Goal: Task Accomplishment & Management: Use online tool/utility

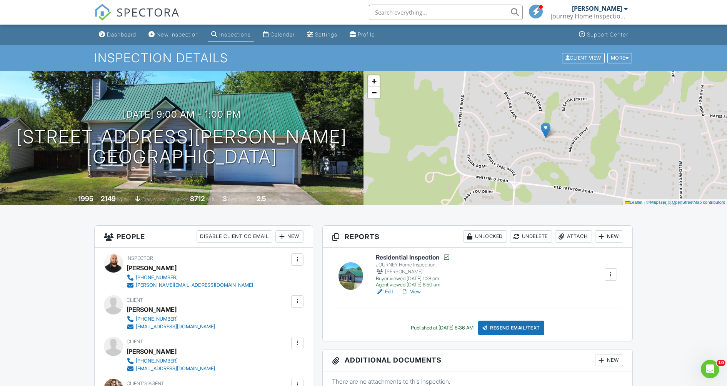
click at [251, 38] on div "Inspections" at bounding box center [235, 34] width 32 height 7
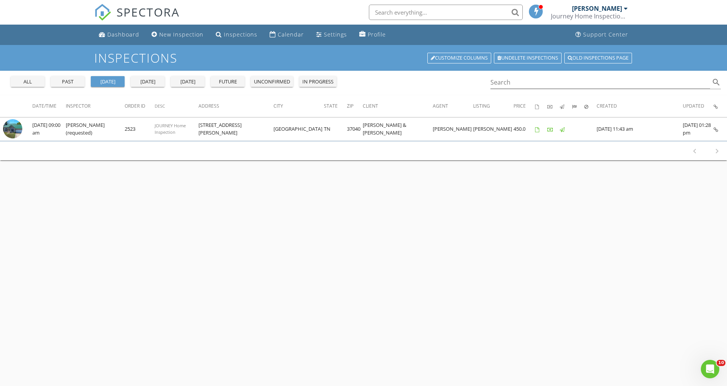
click at [154, 86] on div "today" at bounding box center [148, 82] width 28 height 8
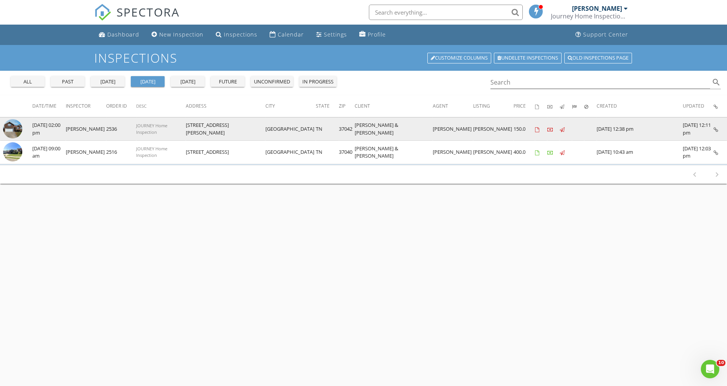
click at [16, 136] on img at bounding box center [12, 128] width 19 height 19
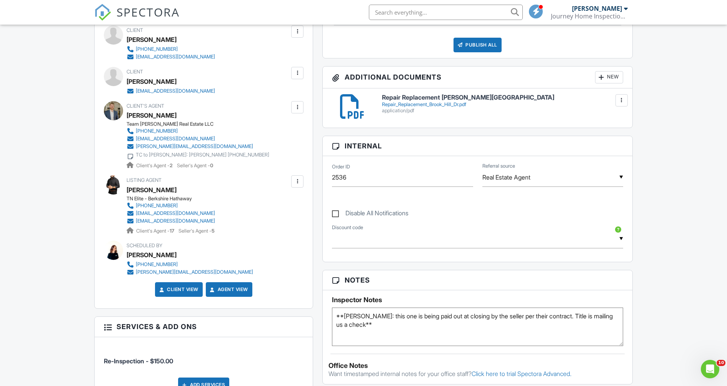
scroll to position [152, 0]
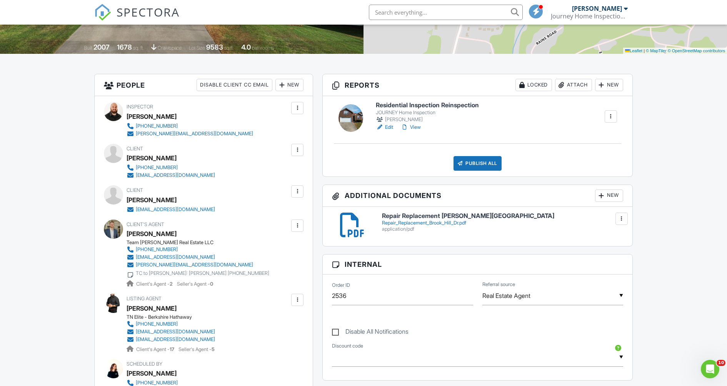
click at [393, 131] on link "Edit" at bounding box center [384, 128] width 17 height 8
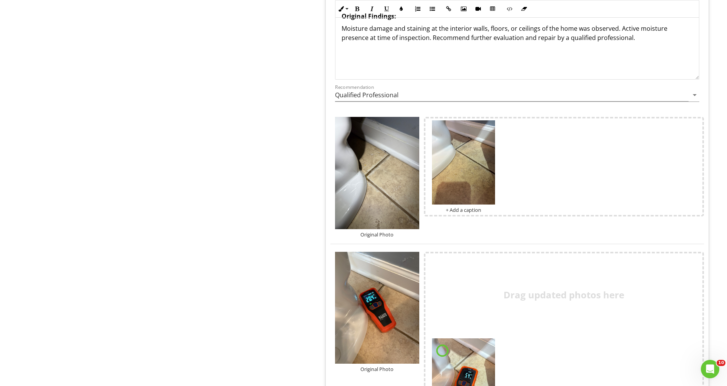
scroll to position [958, 0]
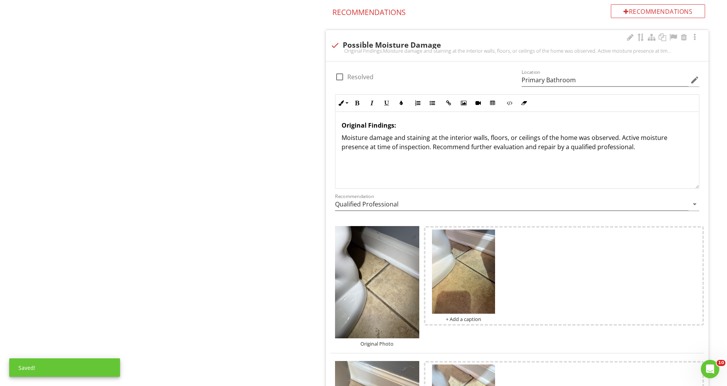
click at [339, 84] on div at bounding box center [339, 76] width 13 height 13
checkbox input "true"
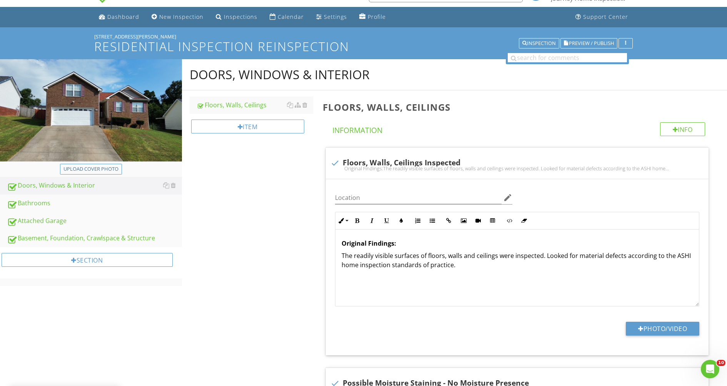
scroll to position [53, 0]
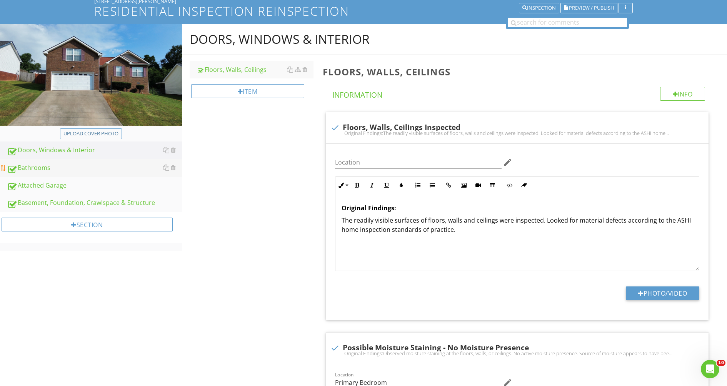
click at [72, 173] on div "Bathrooms" at bounding box center [94, 168] width 175 height 10
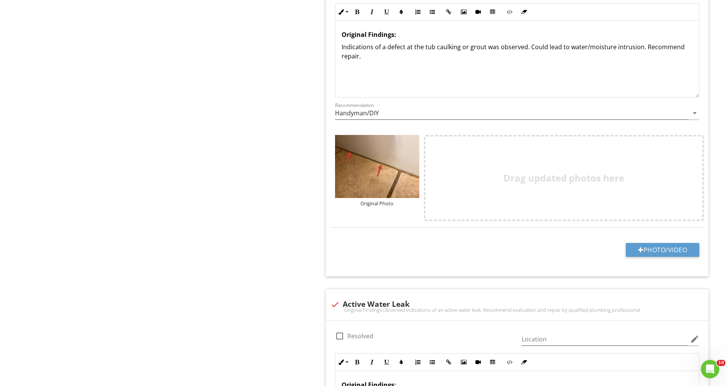
scroll to position [557, 0]
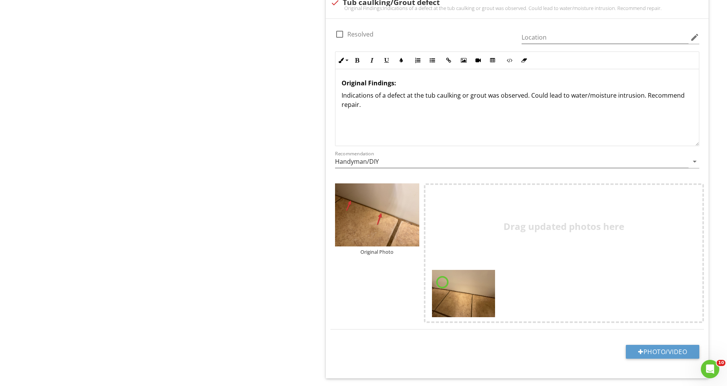
click at [339, 41] on div at bounding box center [339, 34] width 13 height 13
checkbox input "true"
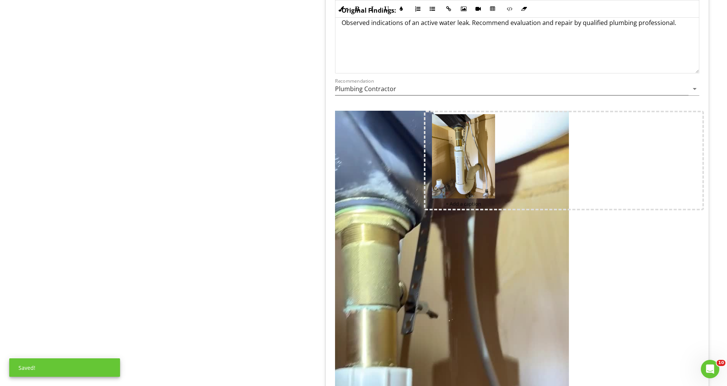
scroll to position [841, 0]
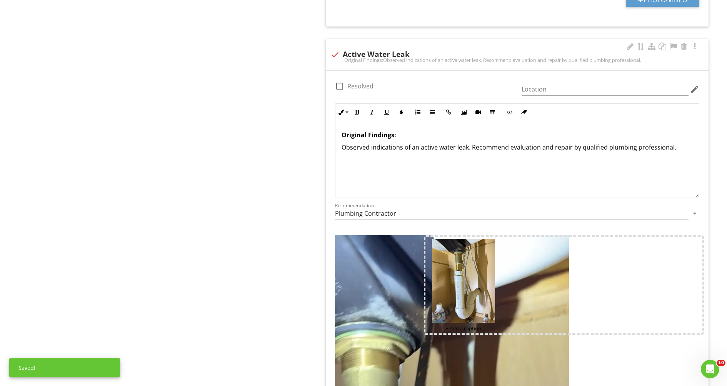
click at [341, 93] on div at bounding box center [339, 86] width 13 height 13
checkbox input "true"
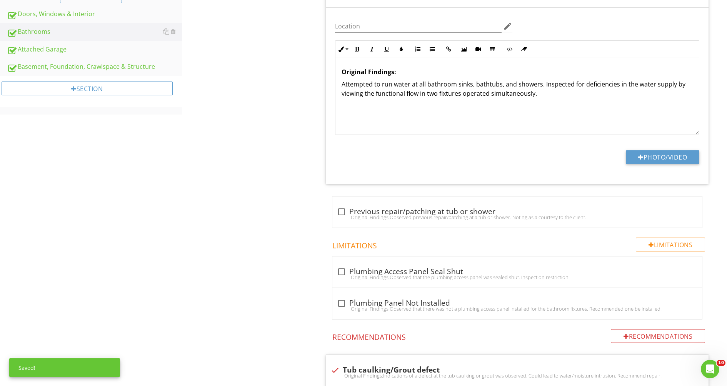
scroll to position [85, 0]
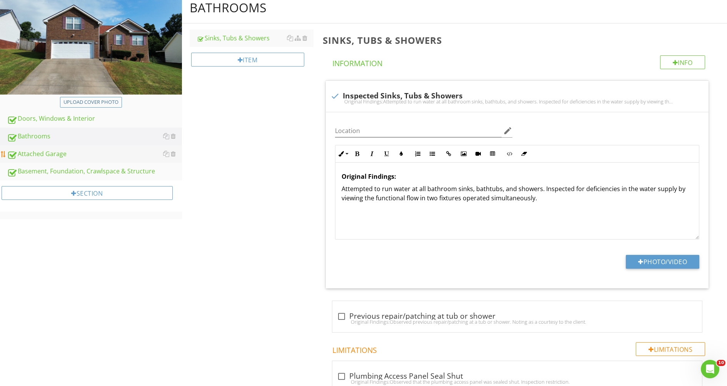
click at [26, 159] on div "Attached Garage" at bounding box center [94, 154] width 175 height 10
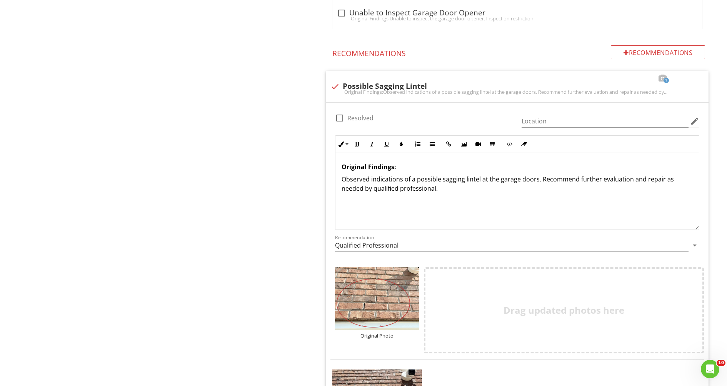
scroll to position [1089, 0]
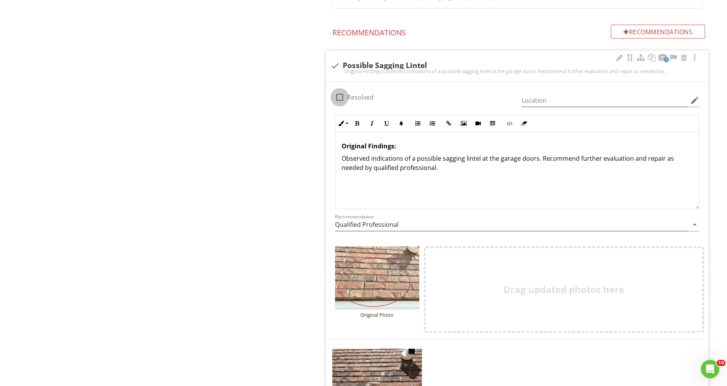
click at [336, 104] on div at bounding box center [339, 97] width 13 height 13
checkbox input "true"
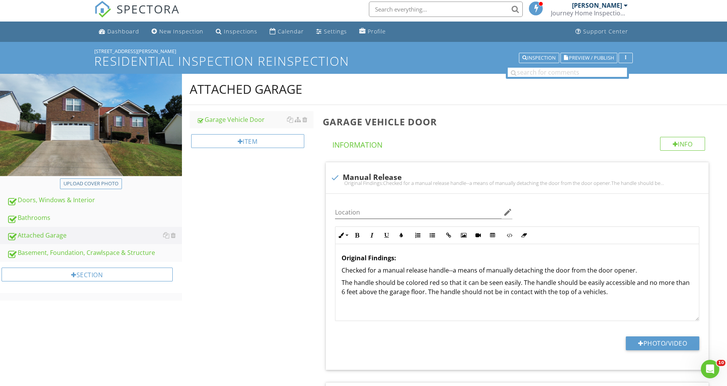
scroll to position [32, 0]
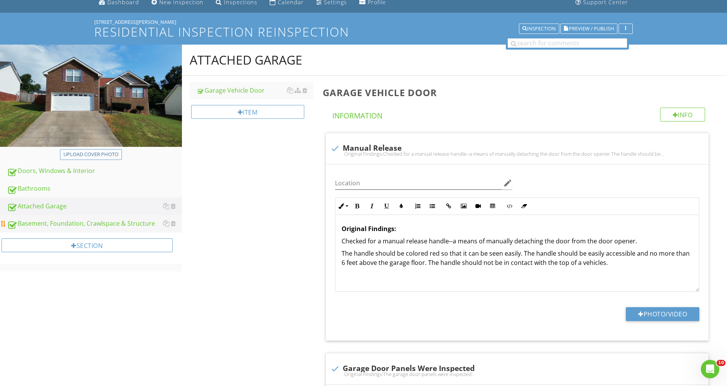
click at [48, 229] on div "Basement, Foundation, Crawlspace & Structure" at bounding box center [94, 224] width 175 height 10
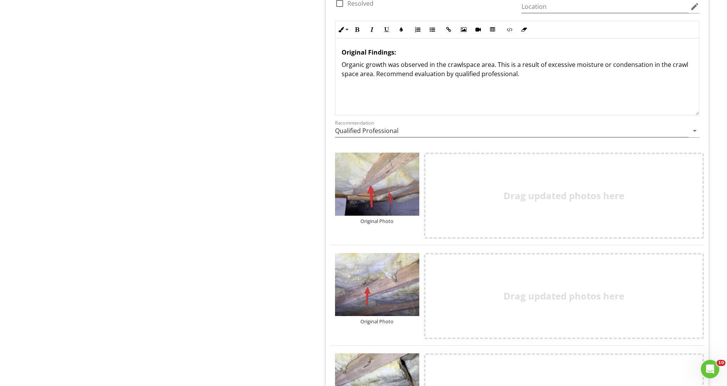
scroll to position [1408, 0]
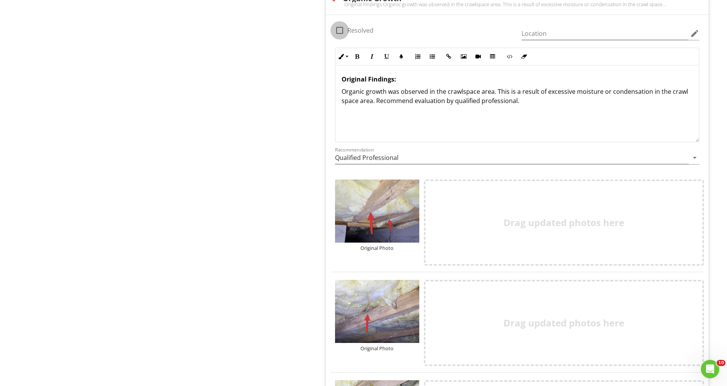
click at [341, 37] on div at bounding box center [339, 30] width 13 height 13
checkbox input "true"
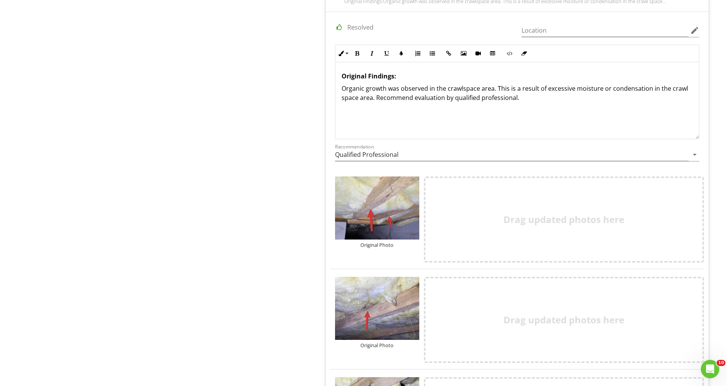
scroll to position [1425, 0]
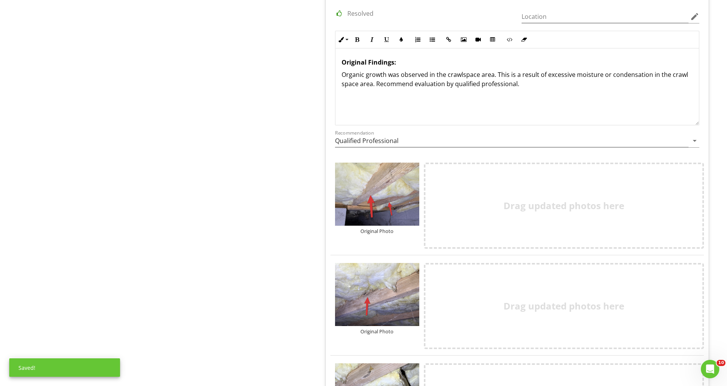
click at [626, 89] on p "Organic growth was observed in the crawlspace area. This is a result of excessi…" at bounding box center [517, 79] width 351 height 18
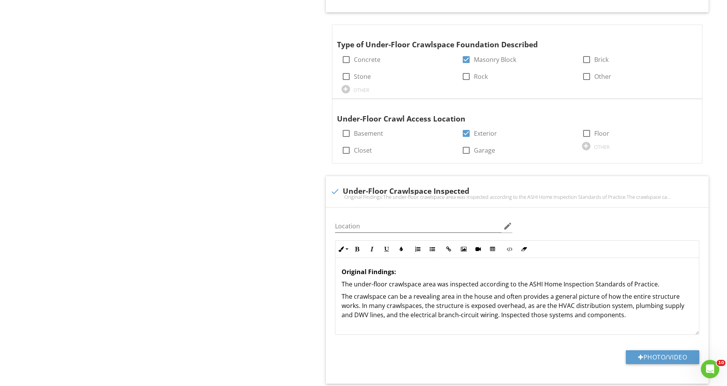
scroll to position [0, 0]
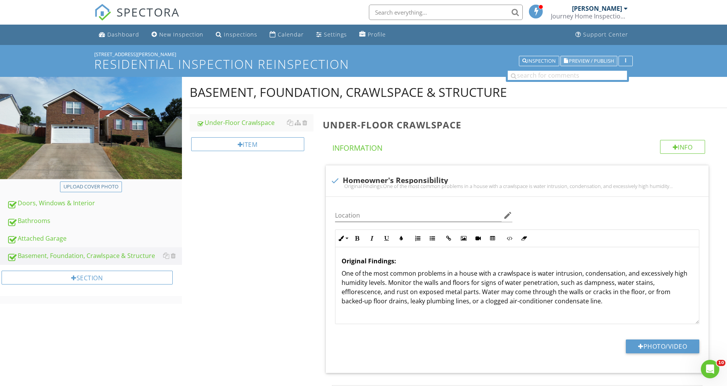
click at [569, 63] on span "Preview / Publish" at bounding box center [591, 60] width 45 height 5
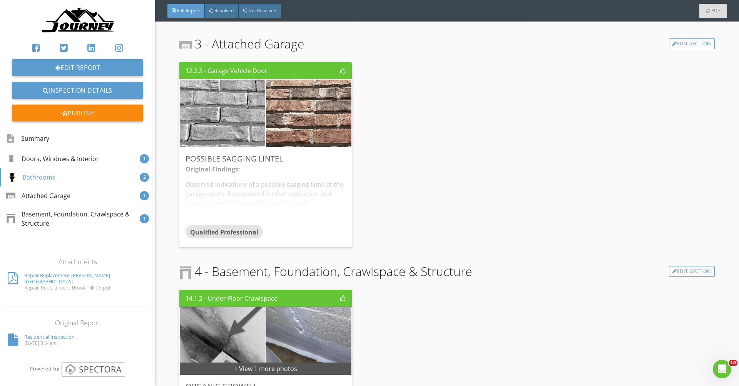
scroll to position [950, 0]
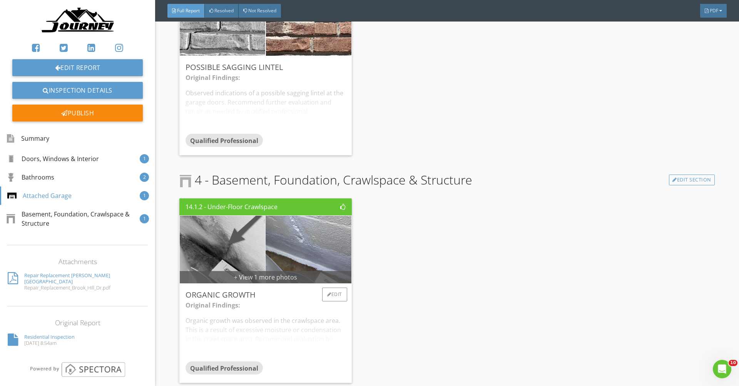
click at [273, 271] on div "+ View 1 more photos" at bounding box center [265, 277] width 171 height 12
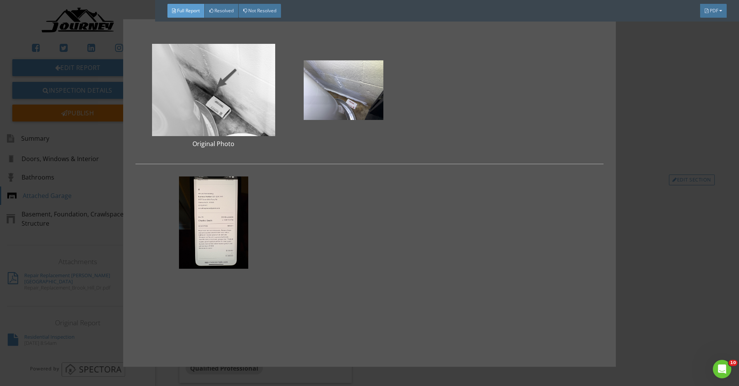
click at [663, 221] on div "Original Photo" at bounding box center [369, 193] width 739 height 386
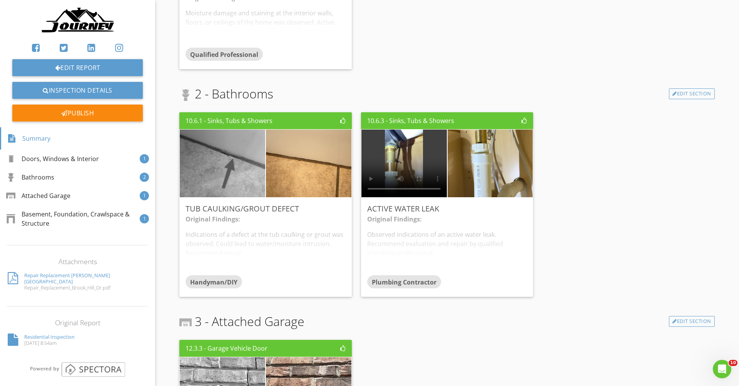
scroll to position [0, 0]
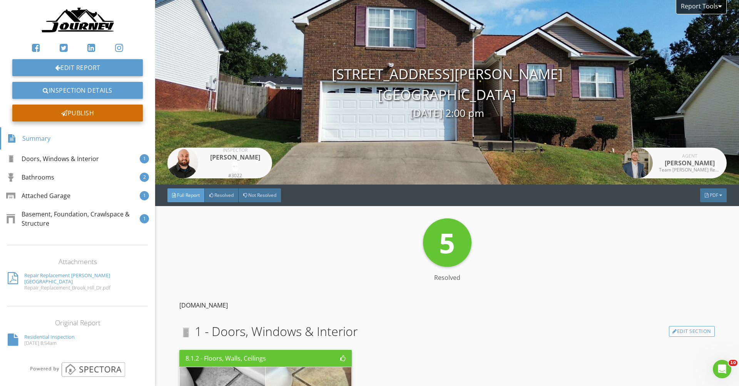
click at [74, 121] on div "Publish" at bounding box center [77, 113] width 130 height 17
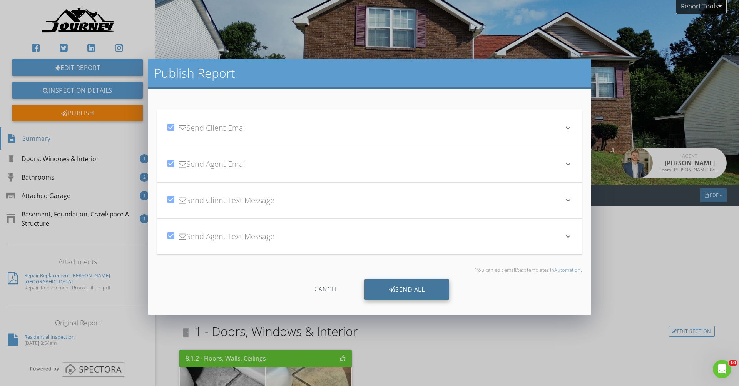
click at [414, 299] on div "Send All" at bounding box center [406, 289] width 85 height 21
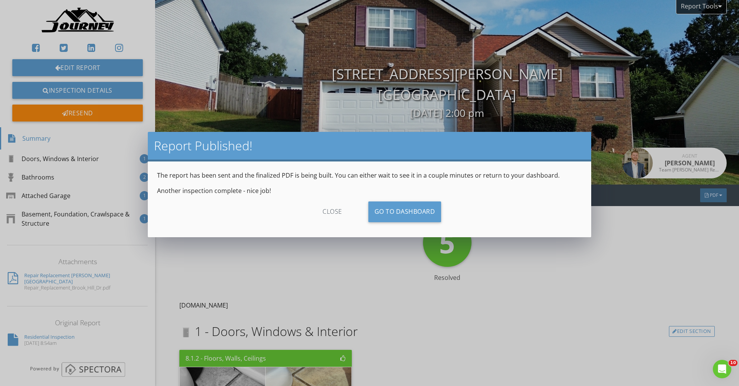
click at [326, 222] on div "close" at bounding box center [332, 212] width 69 height 21
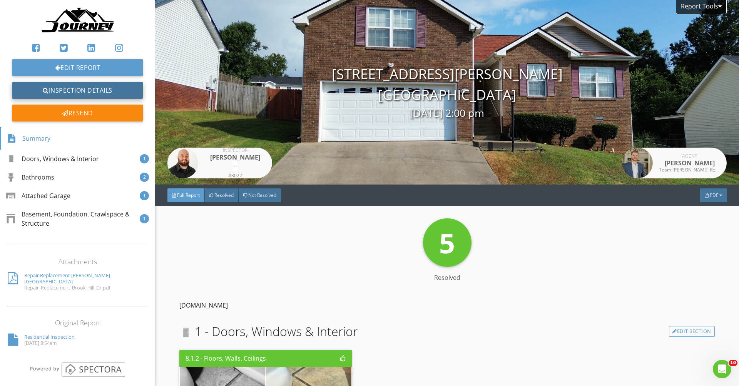
click at [79, 96] on link "Inspection Details" at bounding box center [77, 90] width 130 height 17
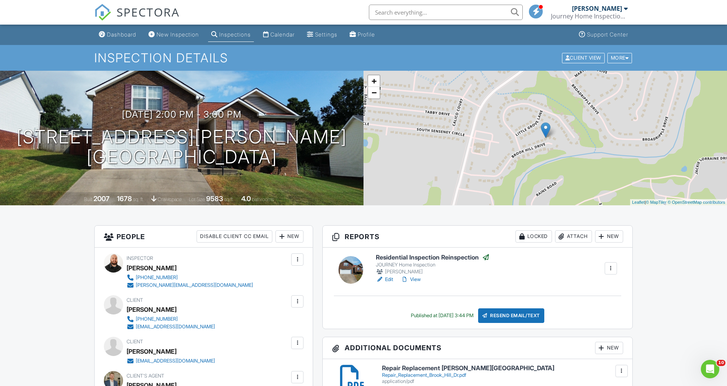
click at [251, 38] on div "Inspections" at bounding box center [235, 34] width 32 height 7
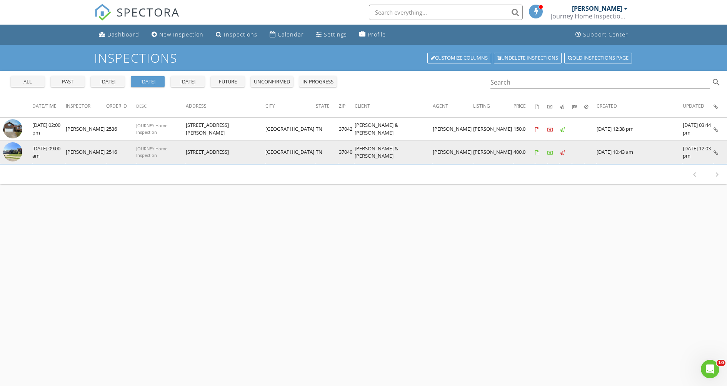
click at [17, 162] on img at bounding box center [12, 151] width 19 height 19
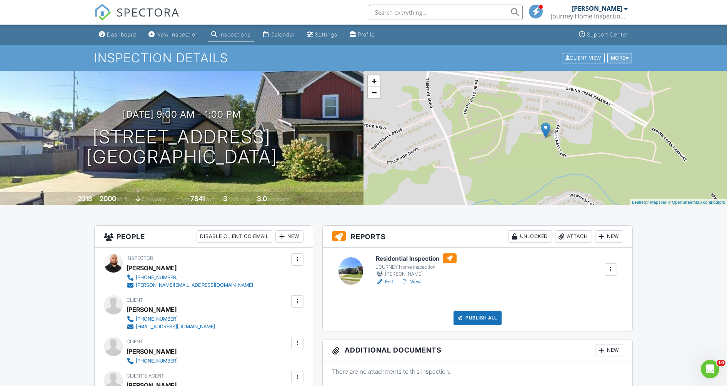
click at [622, 62] on div "More" at bounding box center [620, 58] width 25 height 10
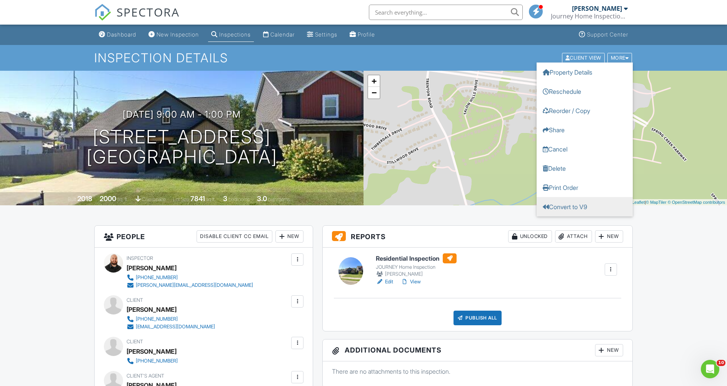
click at [588, 211] on link "Convert to V9" at bounding box center [585, 206] width 96 height 19
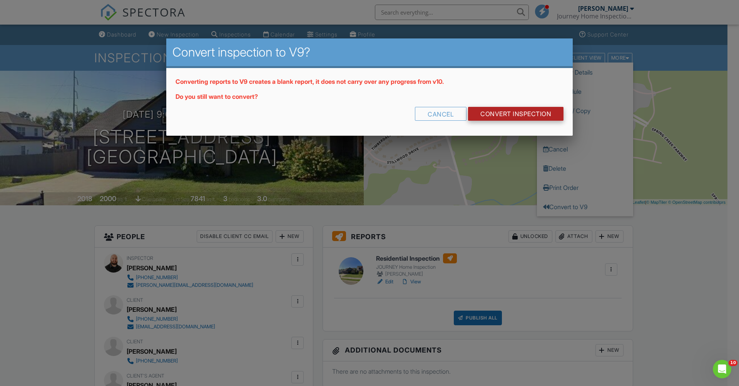
click at [504, 119] on link "CONVERT INSPECTION" at bounding box center [515, 114] width 95 height 14
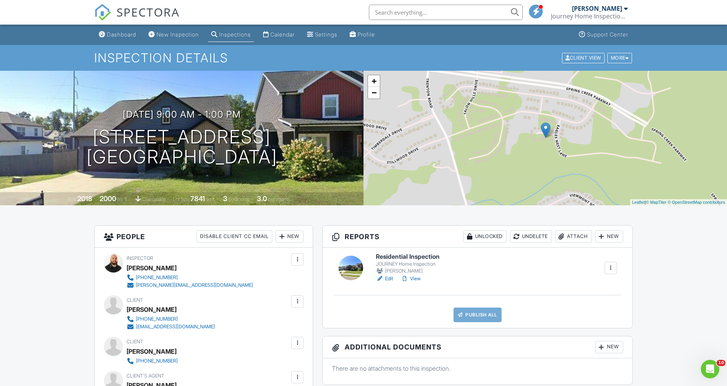
scroll to position [15, 0]
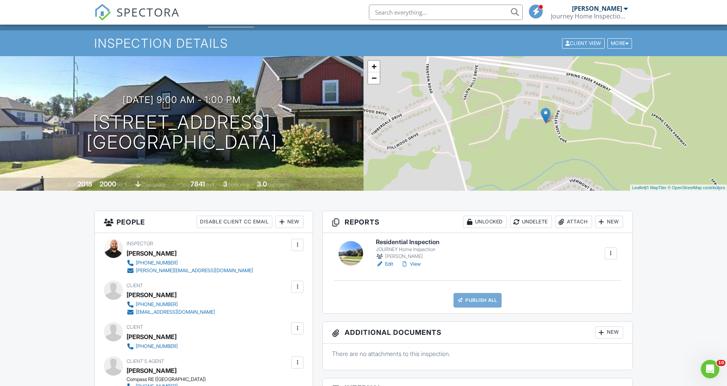
click at [393, 268] on link "Edit" at bounding box center [384, 265] width 17 height 8
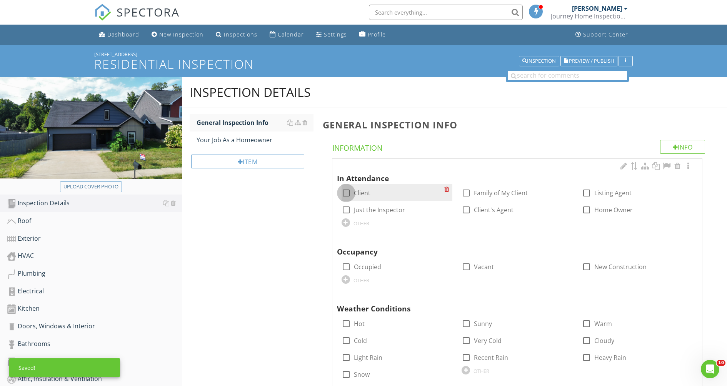
click at [350, 200] on div at bounding box center [346, 193] width 13 height 13
checkbox input "true"
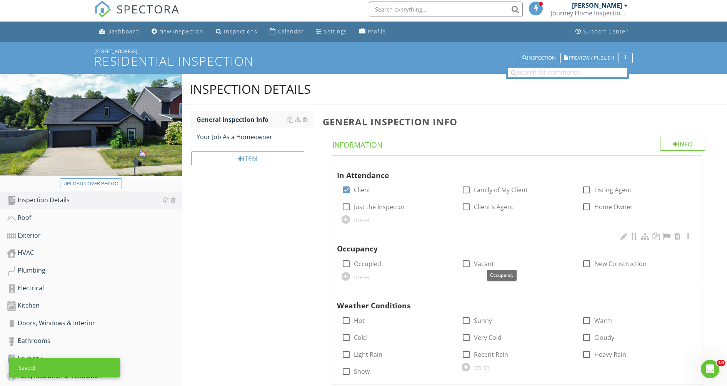
scroll to position [68, 0]
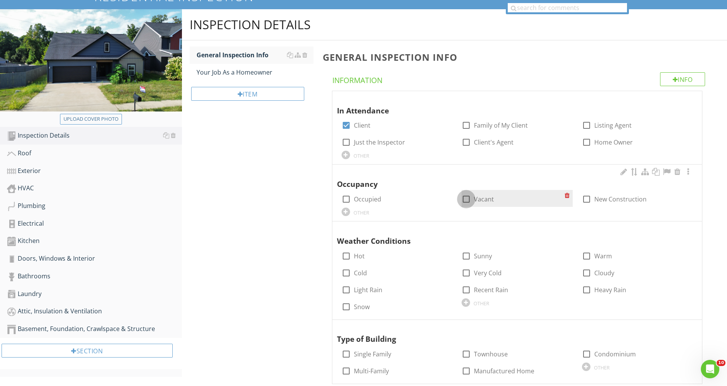
click at [469, 206] on div at bounding box center [466, 199] width 13 height 13
checkbox input "true"
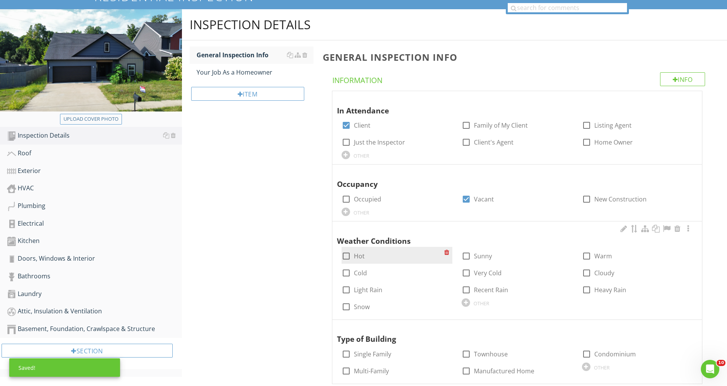
click at [351, 263] on div at bounding box center [346, 256] width 13 height 13
checkbox input "true"
click at [471, 263] on div at bounding box center [466, 256] width 13 height 13
checkbox input "true"
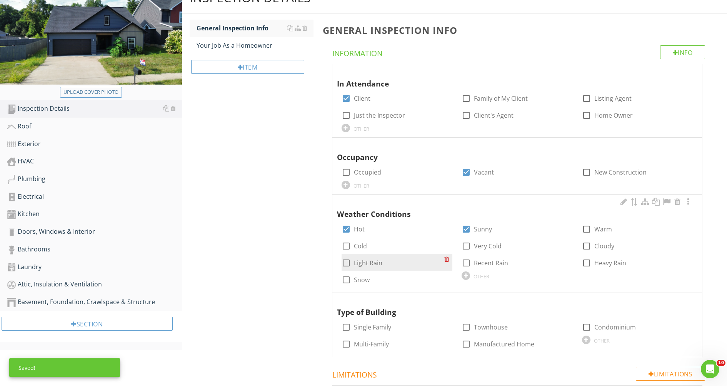
scroll to position [129, 0]
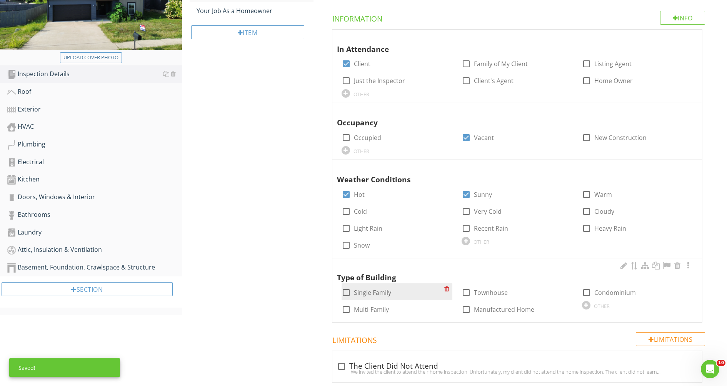
click at [355, 297] on div "check_box_outline_blank Single Family" at bounding box center [367, 292] width 50 height 9
click at [352, 299] on div at bounding box center [346, 292] width 13 height 13
checkbox input "true"
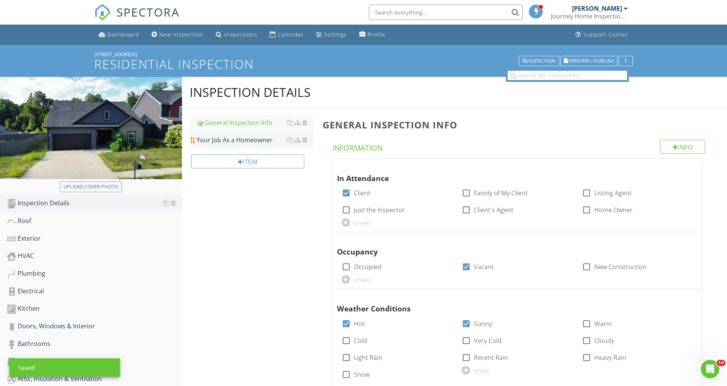
click at [236, 145] on div "Your Job As a Homeowner" at bounding box center [255, 139] width 117 height 9
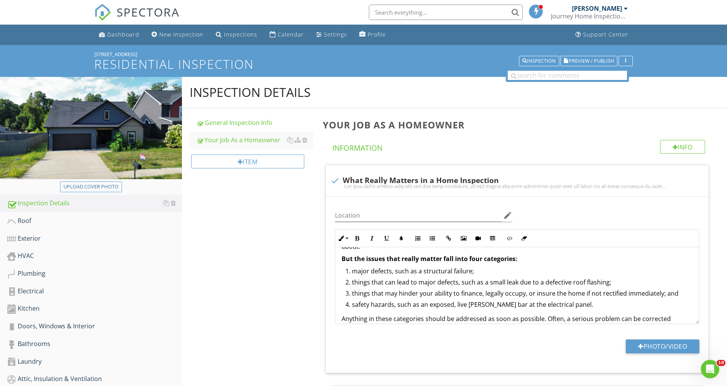
scroll to position [17, 0]
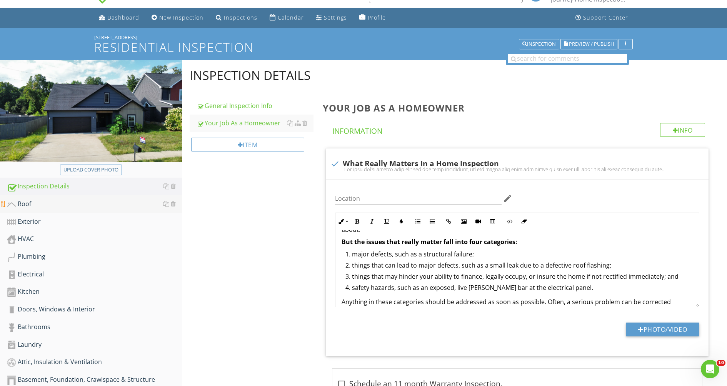
click at [26, 209] on div "Roof" at bounding box center [94, 204] width 175 height 10
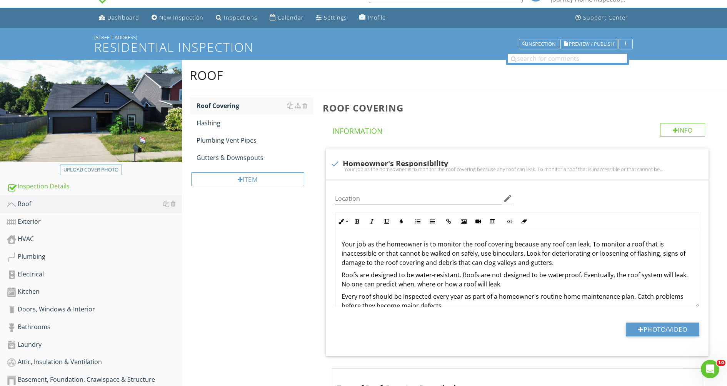
scroll to position [215, 0]
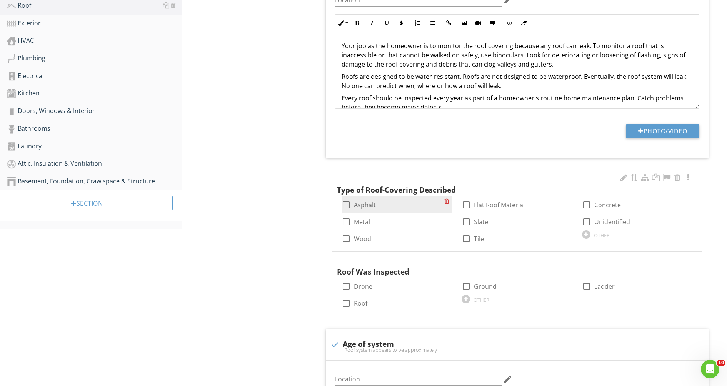
click at [348, 212] on div at bounding box center [346, 205] width 13 height 13
checkbox input "true"
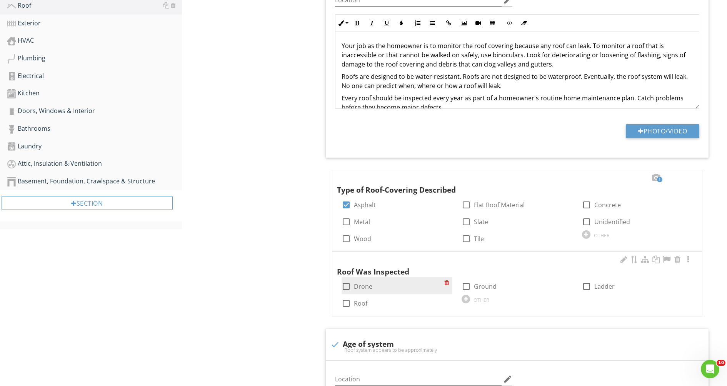
click at [349, 293] on div at bounding box center [346, 286] width 13 height 13
checkbox input "true"
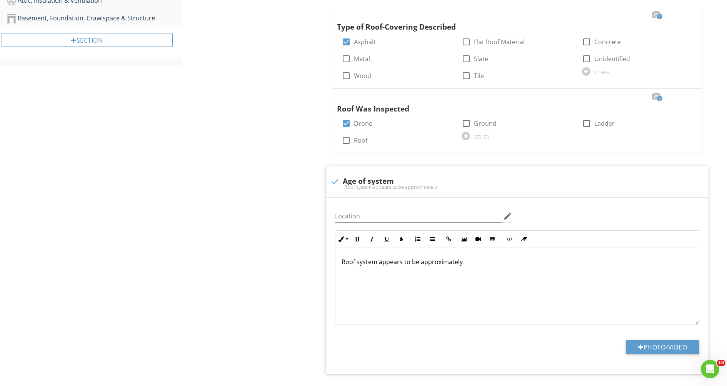
scroll to position [404, 0]
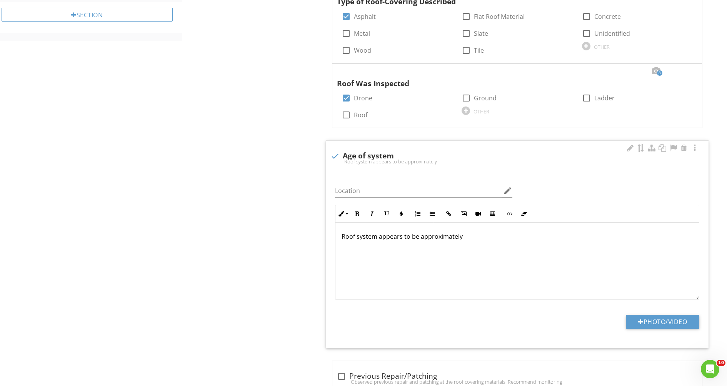
click at [480, 241] on p "Roof system appears to be approximately" at bounding box center [517, 236] width 351 height 9
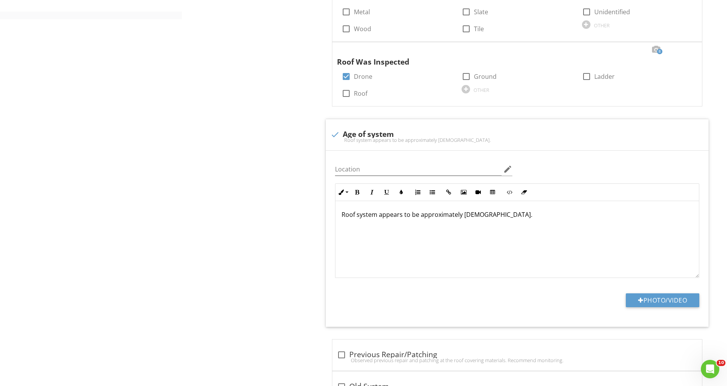
scroll to position [0, 0]
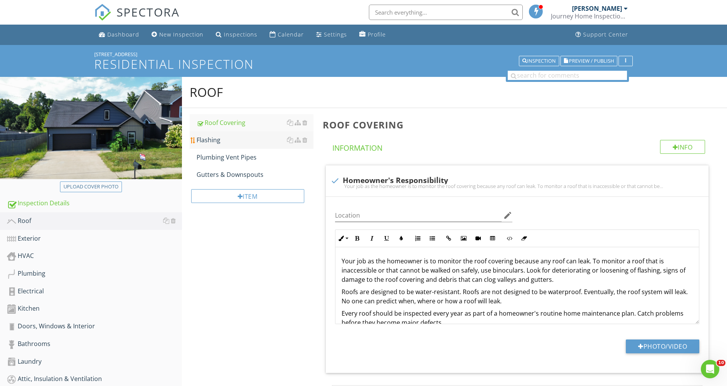
click at [209, 145] on div "Flashing" at bounding box center [255, 139] width 117 height 9
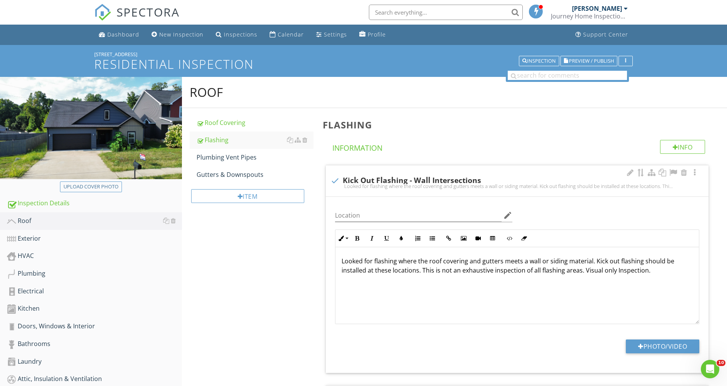
click at [333, 187] on div at bounding box center [335, 180] width 13 height 13
checkbox input "true"
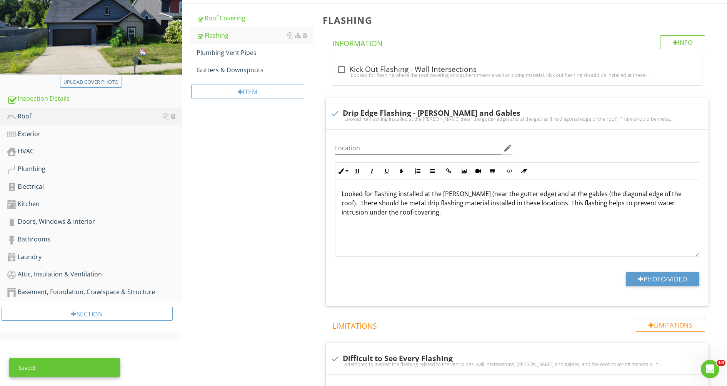
scroll to position [75, 0]
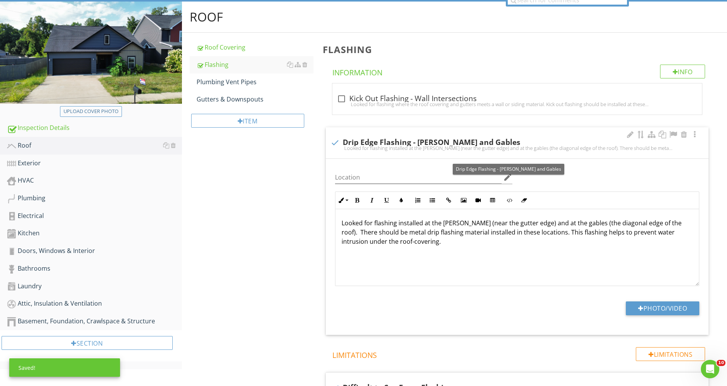
click at [336, 149] on div at bounding box center [335, 142] width 13 height 13
checkbox input "true"
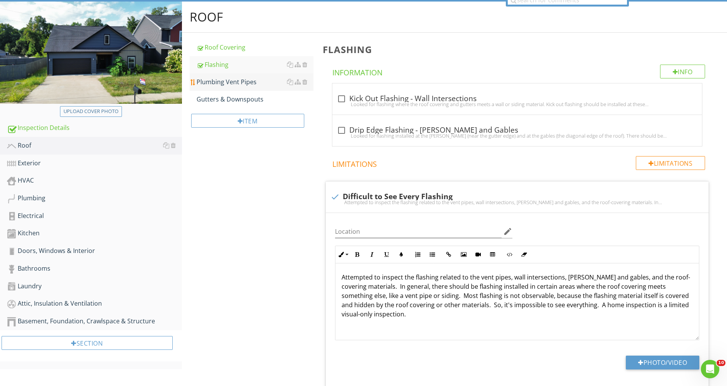
click at [220, 90] on link "Plumbing Vent Pipes" at bounding box center [255, 81] width 117 height 17
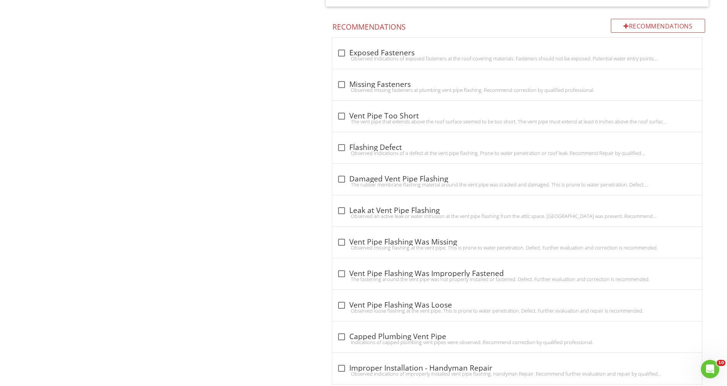
scroll to position [867, 0]
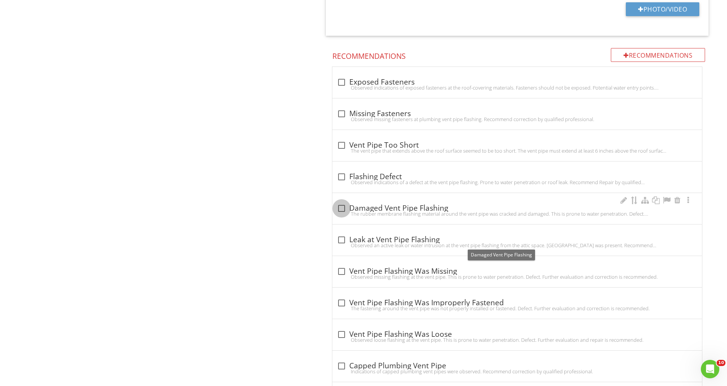
click at [343, 215] on div at bounding box center [341, 208] width 13 height 13
checkbox input "true"
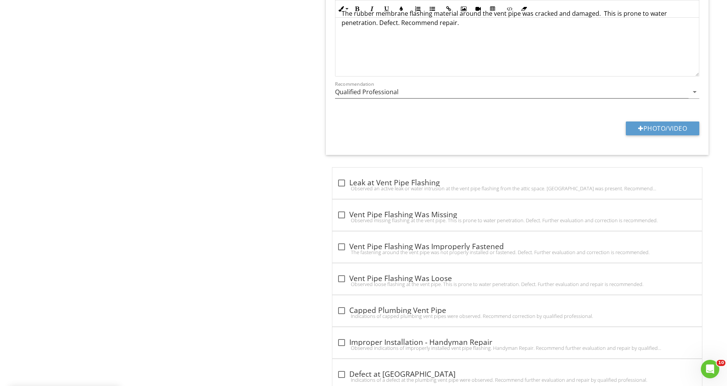
scroll to position [1111, 0]
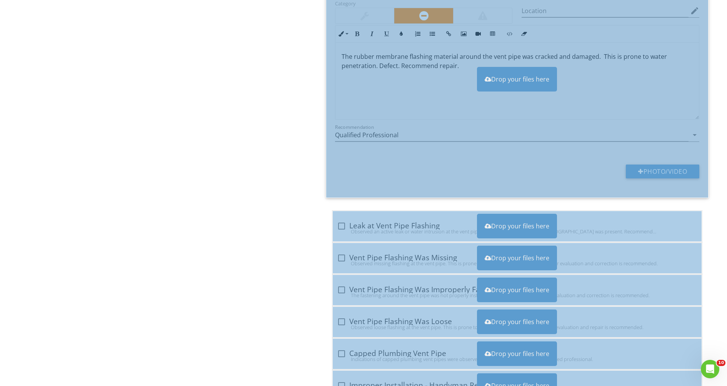
drag, startPoint x: 23, startPoint y: 344, endPoint x: 419, endPoint y: 209, distance: 418.6
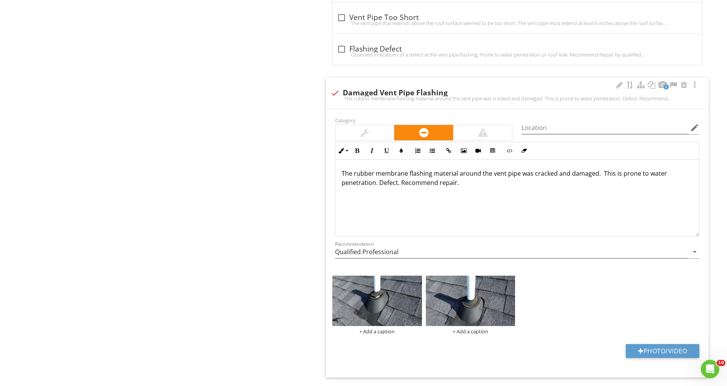
scroll to position [1172, 0]
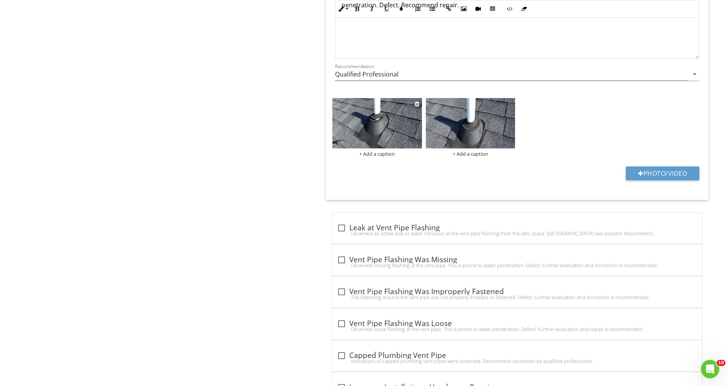
click at [382, 149] on img at bounding box center [377, 123] width 90 height 50
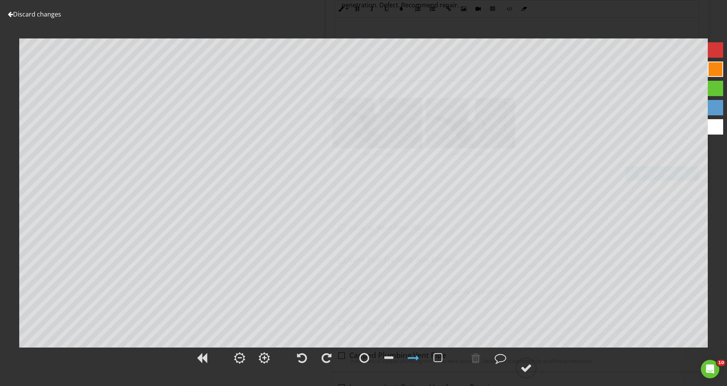
click at [714, 49] on div at bounding box center [715, 49] width 15 height 15
click at [362, 359] on div at bounding box center [364, 358] width 10 height 12
click at [528, 367] on div at bounding box center [527, 368] width 12 height 12
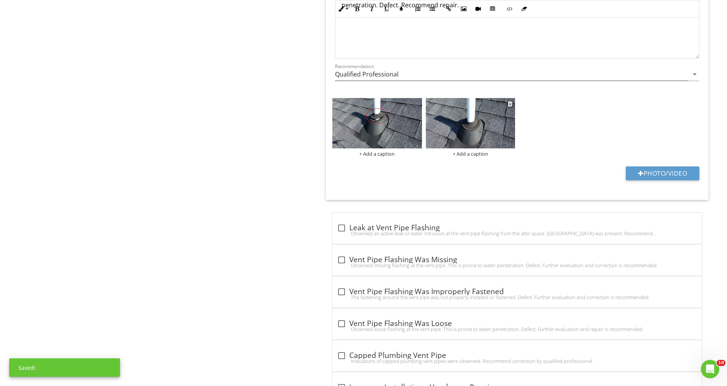
click at [482, 149] on img at bounding box center [471, 123] width 90 height 50
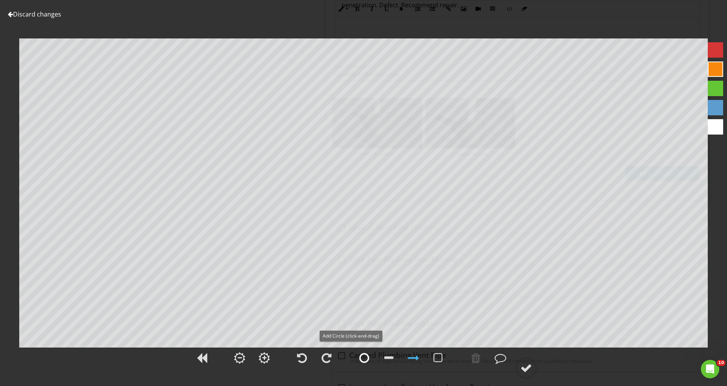
click at [362, 356] on div at bounding box center [364, 358] width 10 height 12
click at [722, 46] on div at bounding box center [715, 49] width 15 height 15
click at [529, 362] on div at bounding box center [527, 368] width 12 height 12
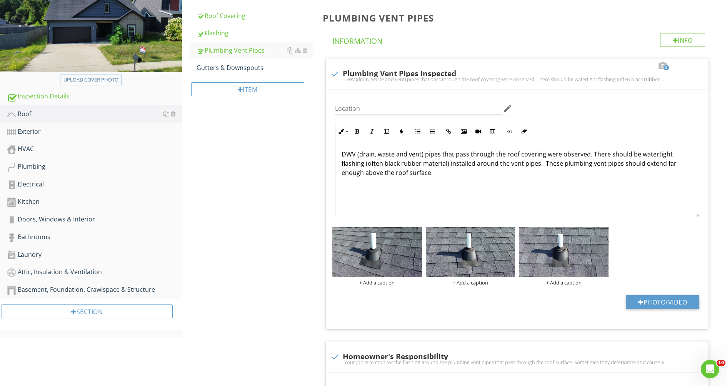
scroll to position [0, 0]
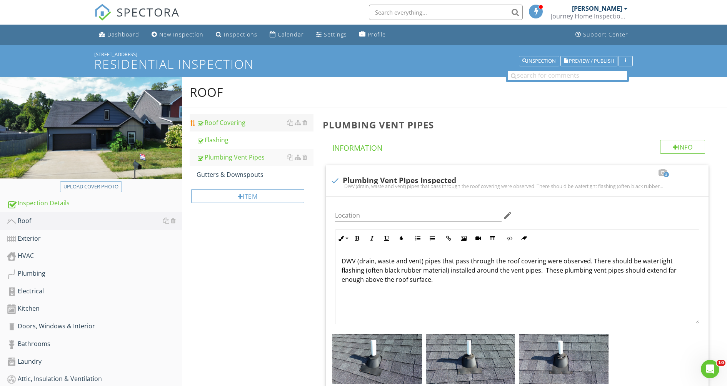
click at [222, 127] on div "Roof Covering" at bounding box center [255, 122] width 117 height 9
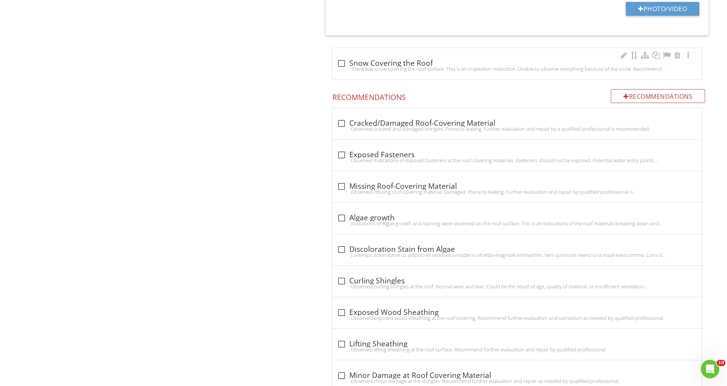
scroll to position [1371, 0]
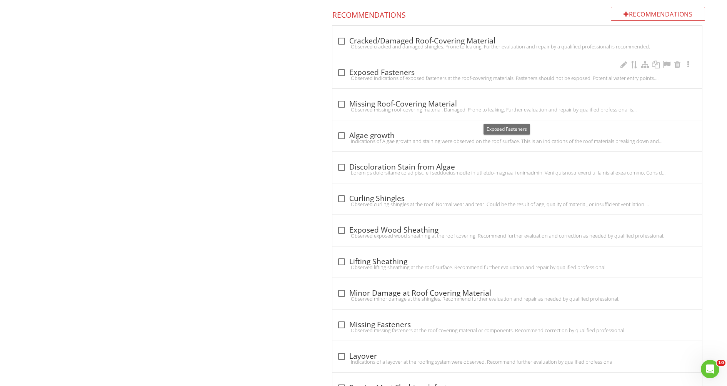
click at [342, 79] on div at bounding box center [341, 72] width 13 height 13
checkbox input "true"
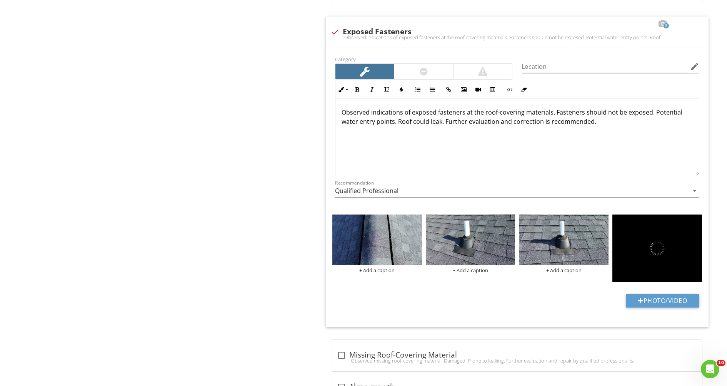
scroll to position [1482, 0]
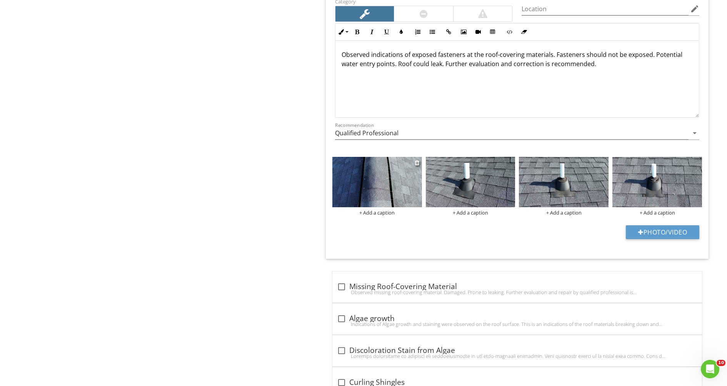
click at [382, 207] on img at bounding box center [377, 182] width 90 height 50
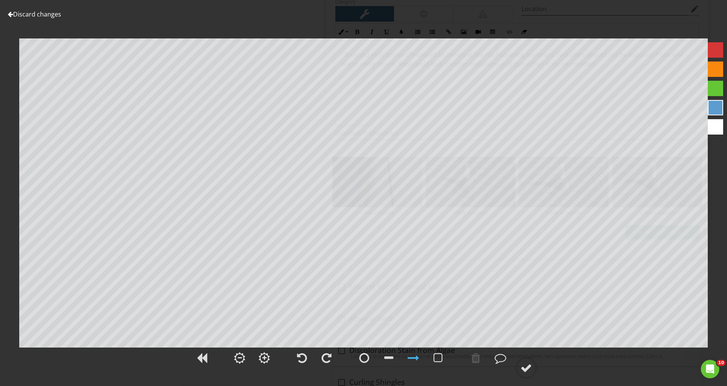
click at [713, 49] on div at bounding box center [715, 49] width 15 height 15
click at [363, 362] on div at bounding box center [364, 358] width 10 height 12
click at [528, 365] on div at bounding box center [527, 368] width 12 height 12
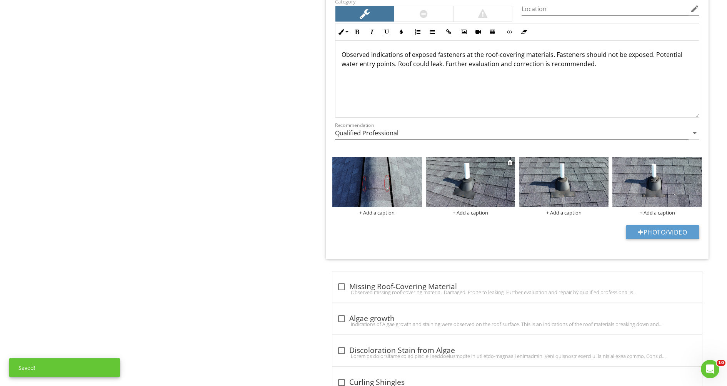
click at [485, 207] on img at bounding box center [471, 182] width 90 height 50
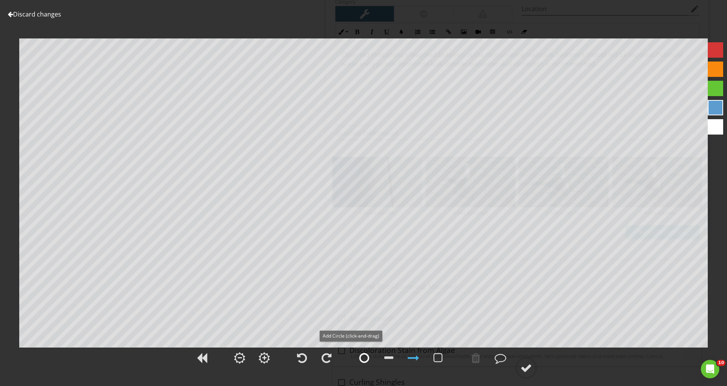
click at [364, 359] on div at bounding box center [364, 358] width 10 height 12
click at [713, 49] on div at bounding box center [715, 49] width 15 height 15
click at [476, 359] on div at bounding box center [475, 358] width 9 height 12
click at [477, 355] on div at bounding box center [475, 358] width 9 height 12
drag, startPoint x: 479, startPoint y: 362, endPoint x: 455, endPoint y: 352, distance: 26.9
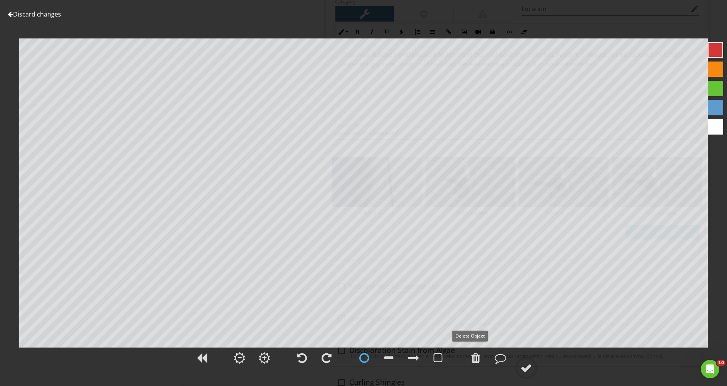
click at [480, 362] on div at bounding box center [475, 358] width 9 height 12
click at [483, 359] on div at bounding box center [475, 358] width 19 height 19
click at [417, 362] on div at bounding box center [414, 358] width 12 height 12
click at [531, 368] on div at bounding box center [527, 368] width 12 height 12
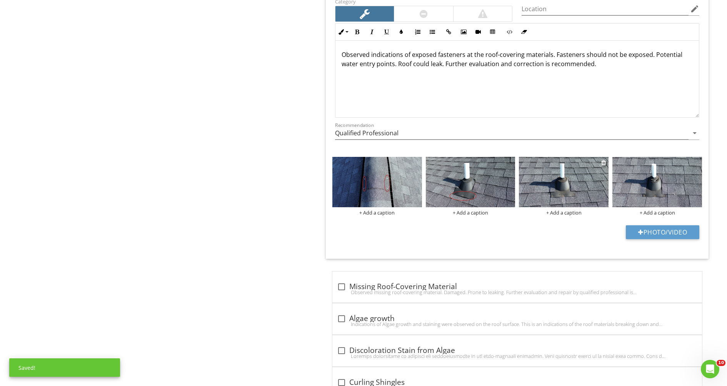
click at [568, 207] on img at bounding box center [564, 182] width 90 height 50
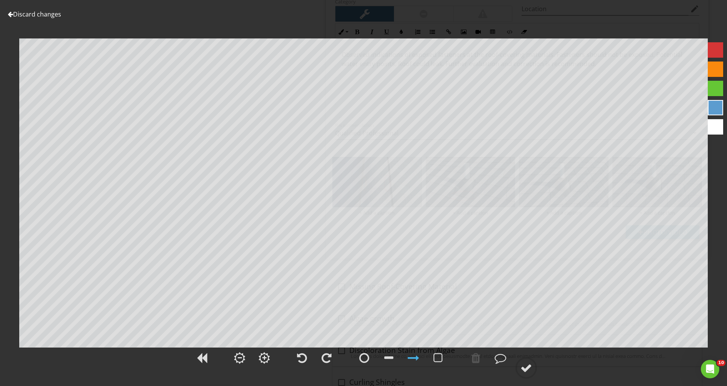
click at [716, 49] on div at bounding box center [715, 49] width 15 height 15
click at [366, 356] on div at bounding box center [364, 358] width 10 height 12
click at [530, 369] on div at bounding box center [527, 368] width 12 height 12
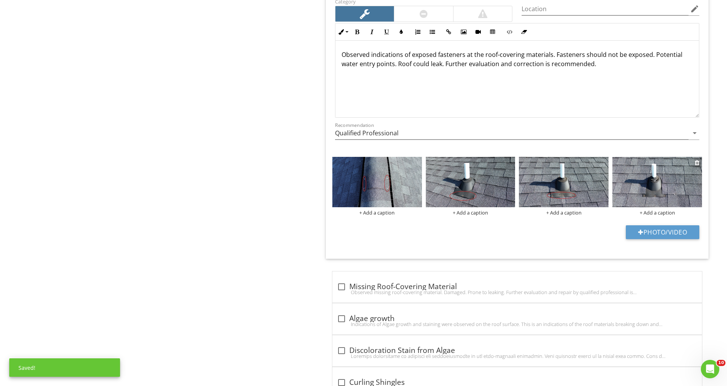
click at [670, 207] on img at bounding box center [658, 182] width 90 height 50
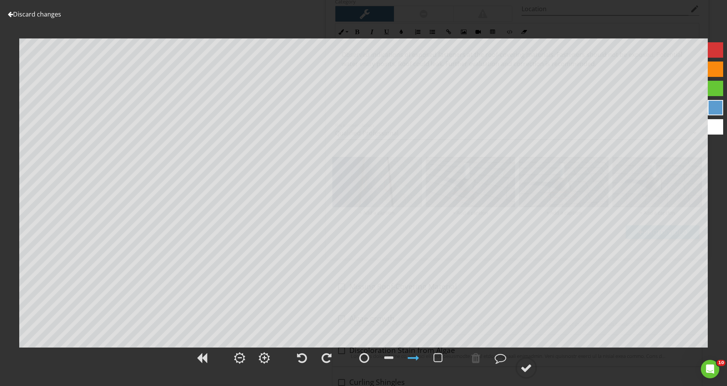
click at [711, 46] on div at bounding box center [715, 49] width 15 height 15
click at [366, 359] on div at bounding box center [364, 358] width 10 height 12
click at [529, 368] on div at bounding box center [527, 368] width 12 height 12
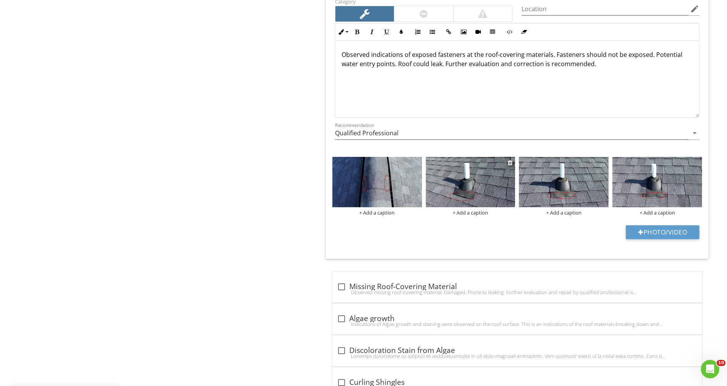
click at [473, 207] on img at bounding box center [471, 182] width 90 height 50
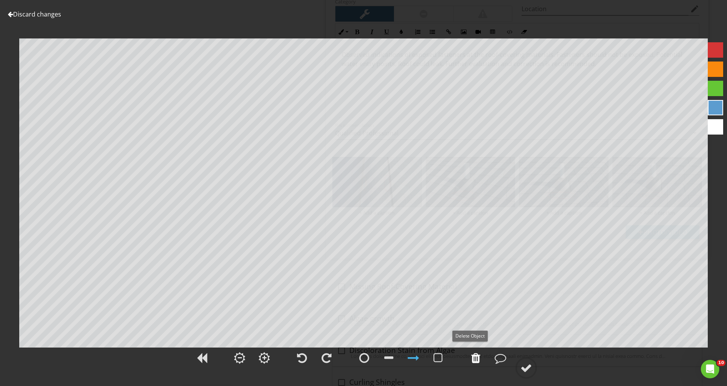
click at [478, 357] on div at bounding box center [475, 358] width 9 height 12
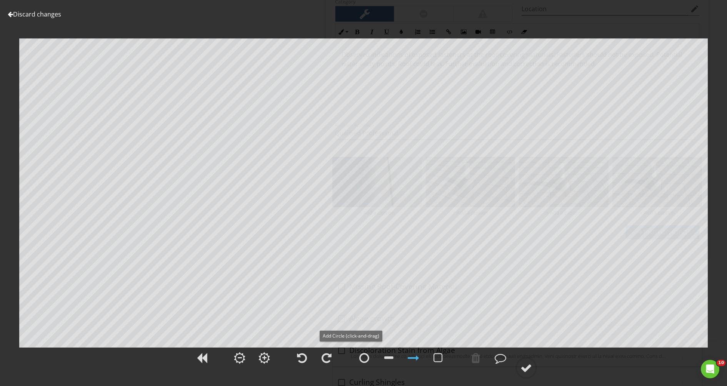
drag, startPoint x: 364, startPoint y: 355, endPoint x: 360, endPoint y: 348, distance: 7.9
click at [366, 356] on div at bounding box center [364, 358] width 10 height 12
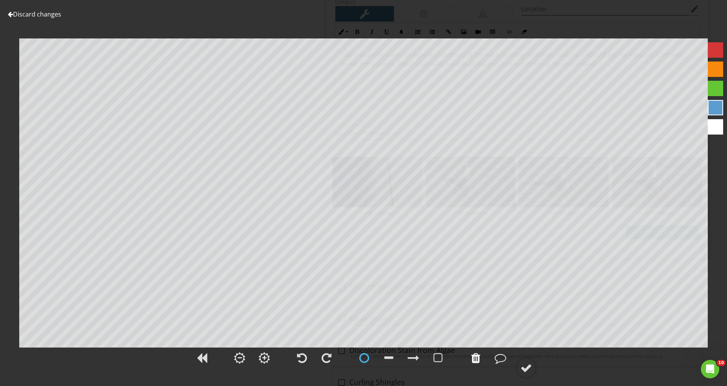
click at [481, 360] on div at bounding box center [475, 358] width 9 height 12
click at [713, 52] on div at bounding box center [715, 49] width 15 height 15
click at [476, 363] on div at bounding box center [475, 358] width 9 height 12
click at [528, 371] on div at bounding box center [527, 368] width 12 height 12
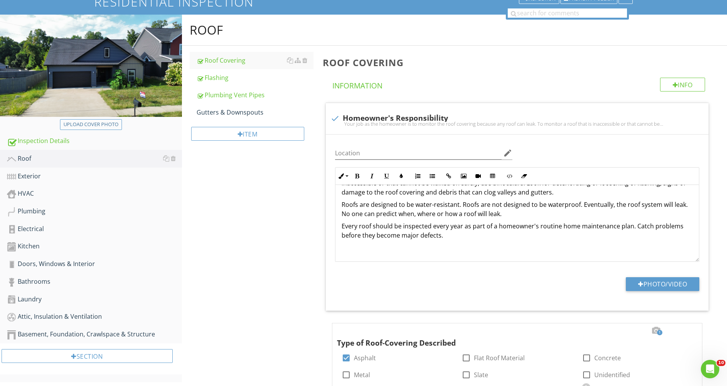
scroll to position [59, 0]
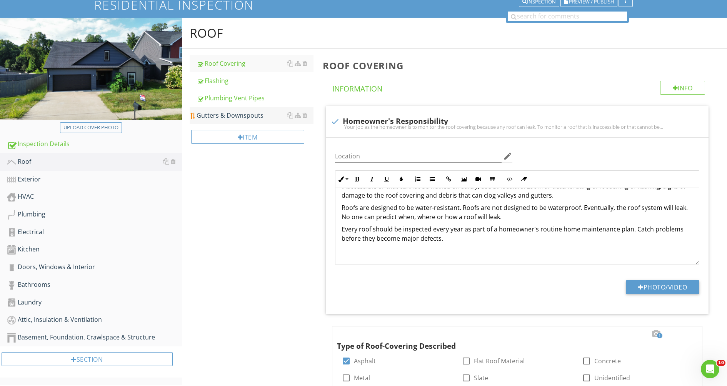
click at [229, 120] on div "Gutters & Downspouts" at bounding box center [255, 115] width 117 height 9
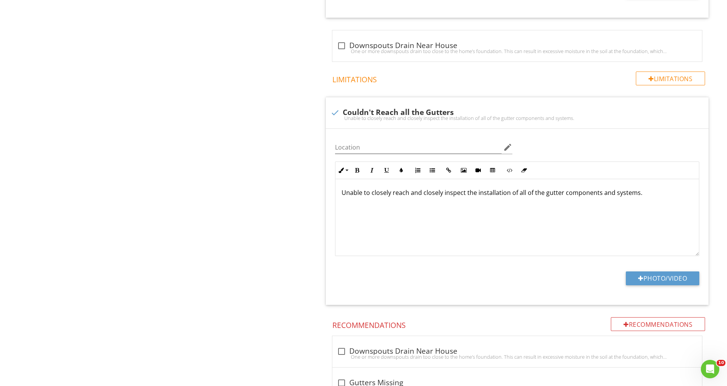
scroll to position [737, 0]
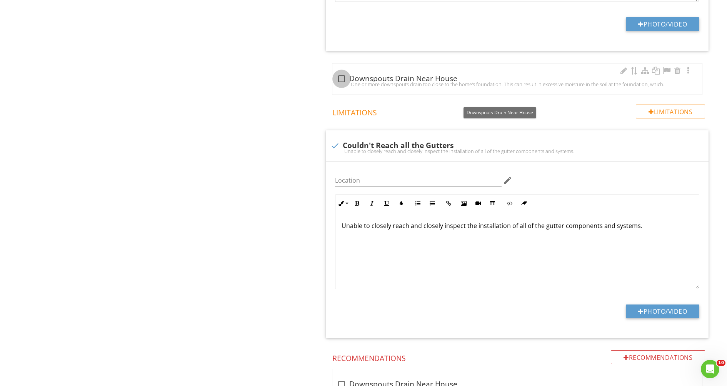
click at [344, 85] on div at bounding box center [341, 78] width 13 height 13
checkbox input "true"
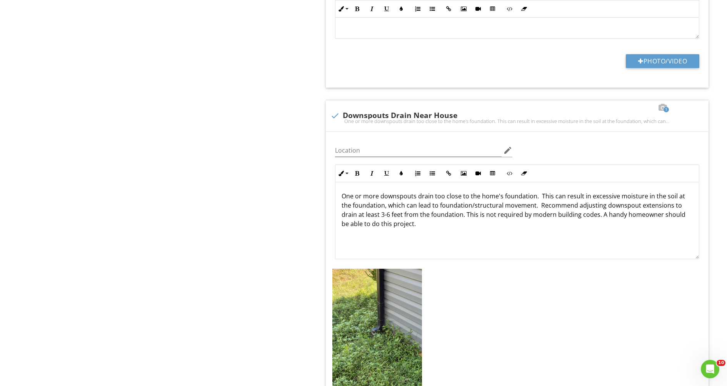
scroll to position [814, 0]
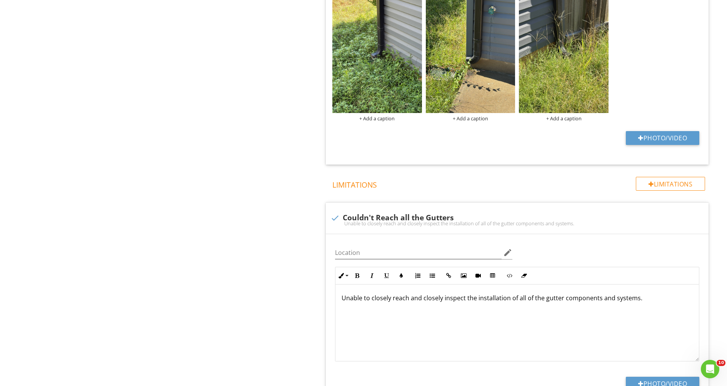
scroll to position [1049, 0]
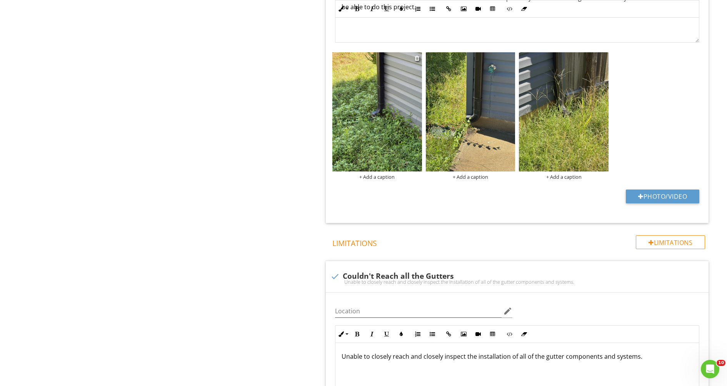
click at [394, 133] on img at bounding box center [377, 111] width 90 height 119
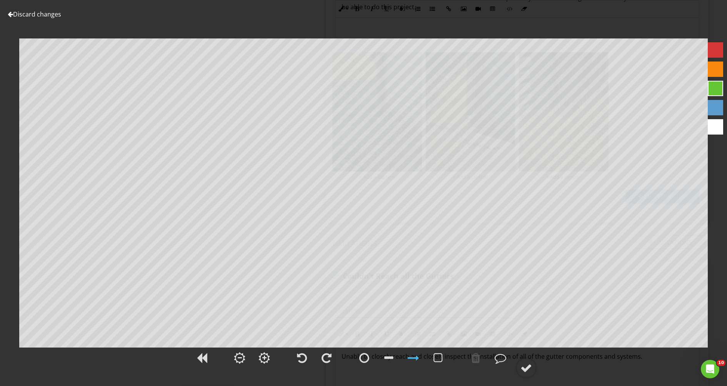
click at [720, 109] on div at bounding box center [715, 107] width 15 height 15
click at [364, 359] on div at bounding box center [364, 358] width 10 height 12
click at [529, 368] on div at bounding box center [527, 368] width 12 height 12
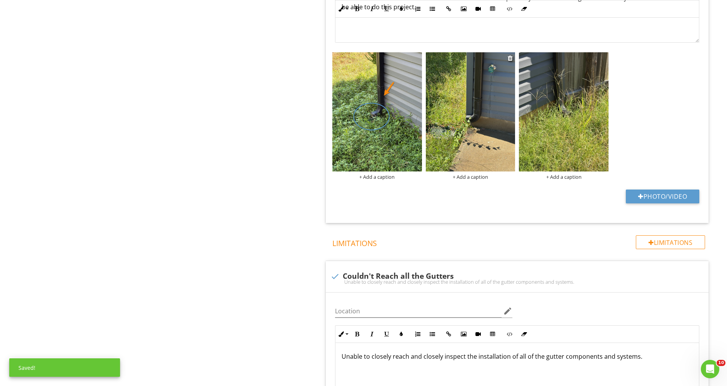
click at [489, 172] on img at bounding box center [471, 111] width 90 height 119
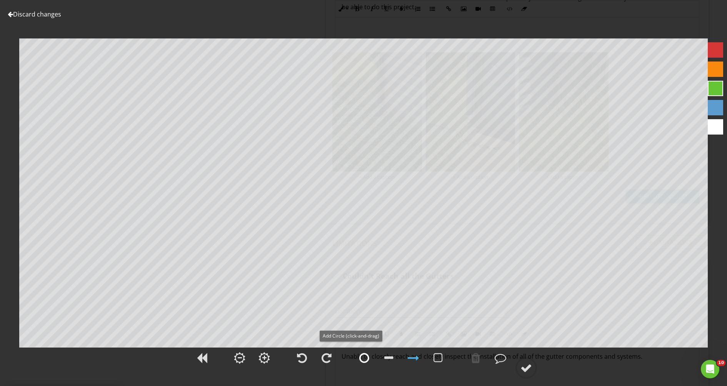
click at [367, 356] on div at bounding box center [364, 358] width 10 height 12
click at [720, 109] on div at bounding box center [715, 107] width 15 height 15
click at [529, 367] on div at bounding box center [527, 368] width 12 height 12
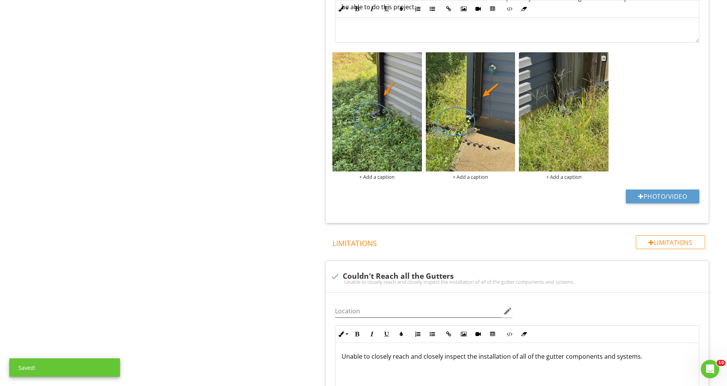
click at [568, 159] on img at bounding box center [564, 111] width 90 height 119
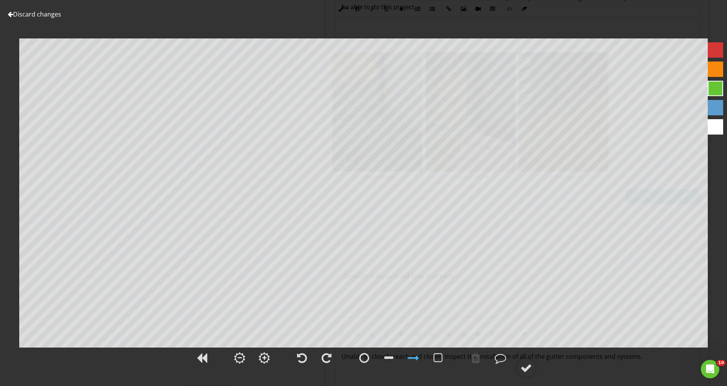
click at [714, 109] on div at bounding box center [715, 107] width 15 height 15
click at [367, 362] on div at bounding box center [364, 358] width 10 height 12
click at [420, 357] on div at bounding box center [413, 358] width 19 height 19
click at [716, 67] on div at bounding box center [715, 69] width 15 height 15
click at [528, 366] on div at bounding box center [527, 368] width 12 height 12
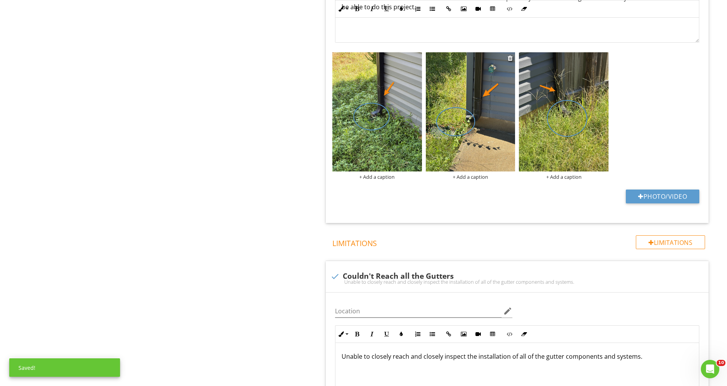
click at [487, 142] on img at bounding box center [471, 111] width 90 height 119
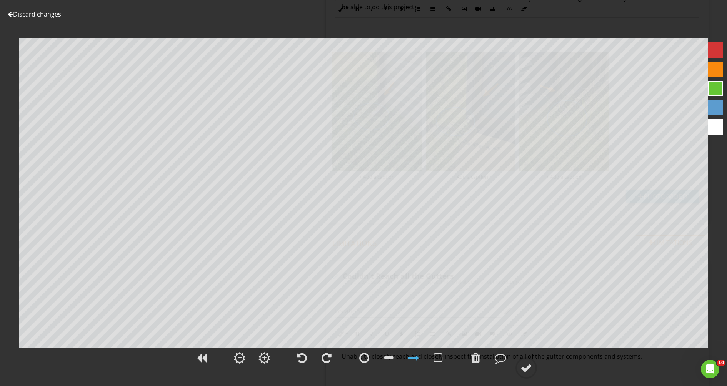
click at [715, 68] on div at bounding box center [715, 69] width 15 height 15
click at [717, 105] on div at bounding box center [715, 107] width 15 height 15
click at [723, 67] on div at bounding box center [715, 69] width 15 height 15
click at [526, 366] on div at bounding box center [527, 368] width 12 height 12
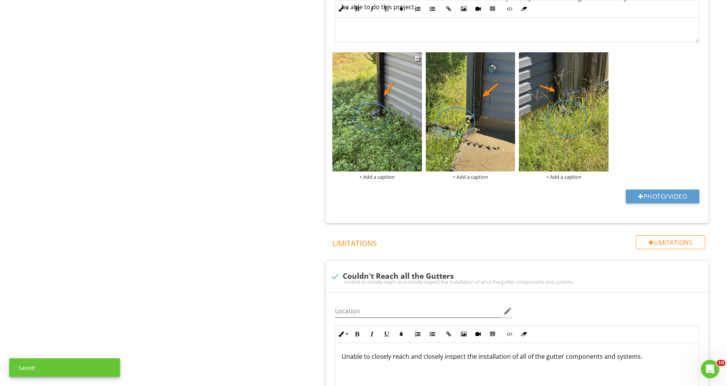
click at [394, 160] on img at bounding box center [377, 111] width 90 height 119
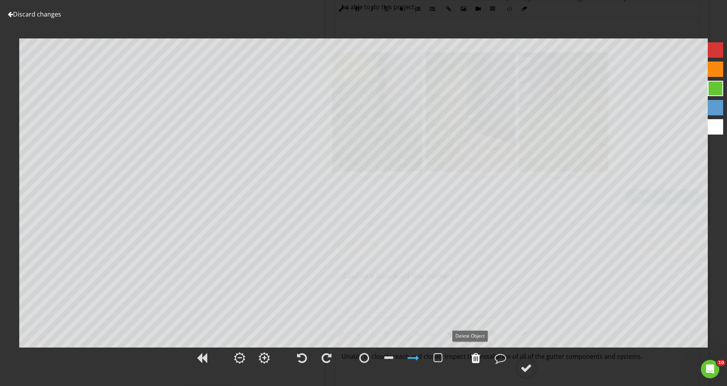
click at [476, 360] on div at bounding box center [475, 358] width 9 height 12
click at [714, 70] on div at bounding box center [715, 69] width 15 height 15
click at [529, 369] on div at bounding box center [527, 368] width 12 height 12
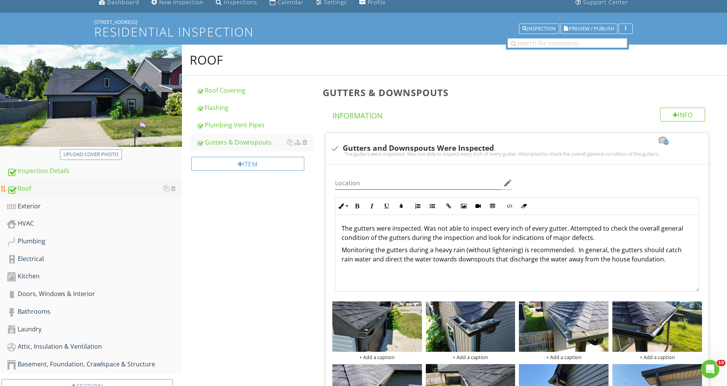
scroll to position [39, 0]
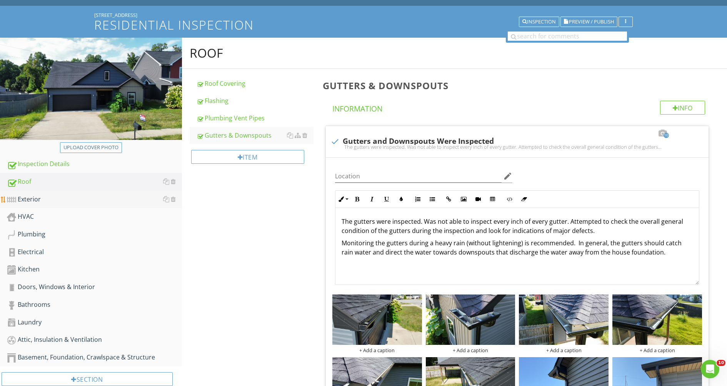
click at [34, 205] on div "Exterior" at bounding box center [94, 200] width 175 height 10
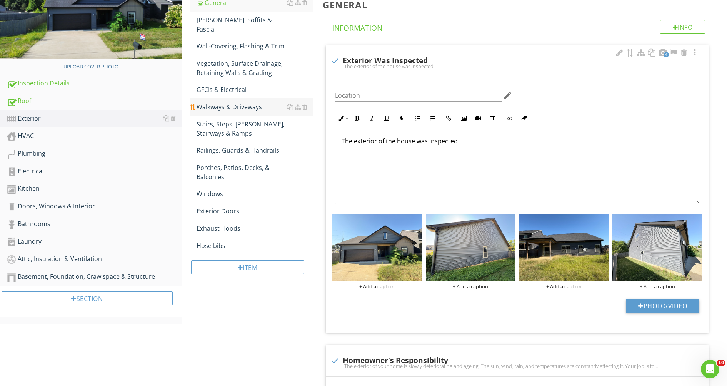
scroll to position [95, 0]
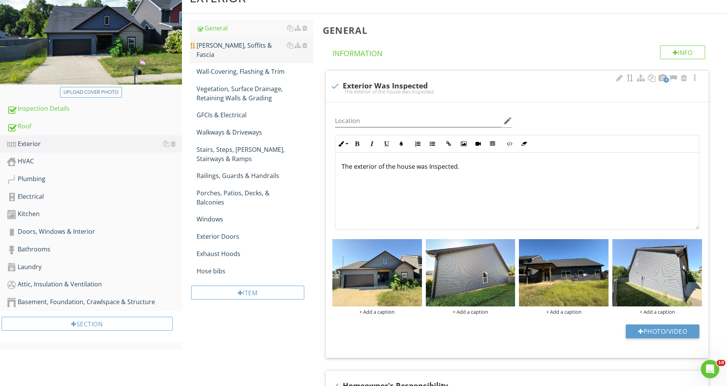
click at [219, 55] on div "[PERSON_NAME], Soffits & Fascia" at bounding box center [255, 50] width 117 height 18
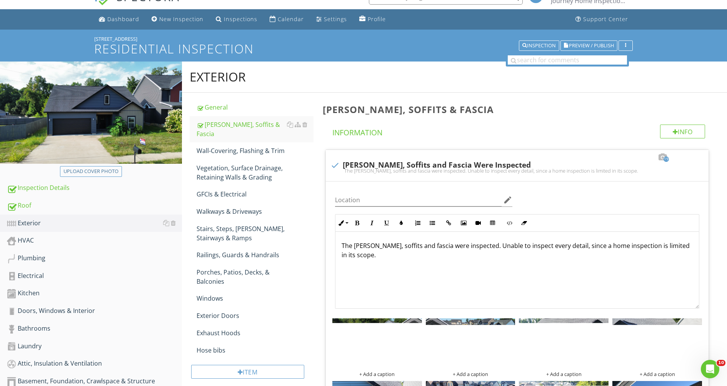
scroll to position [18, 0]
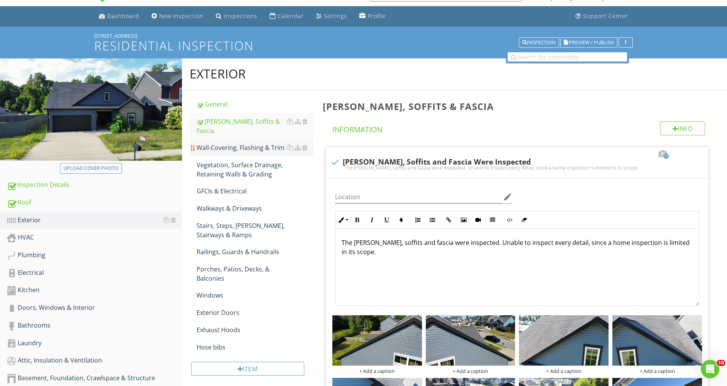
click at [225, 151] on div "Wall-Covering, Flashing & Trim" at bounding box center [255, 147] width 117 height 9
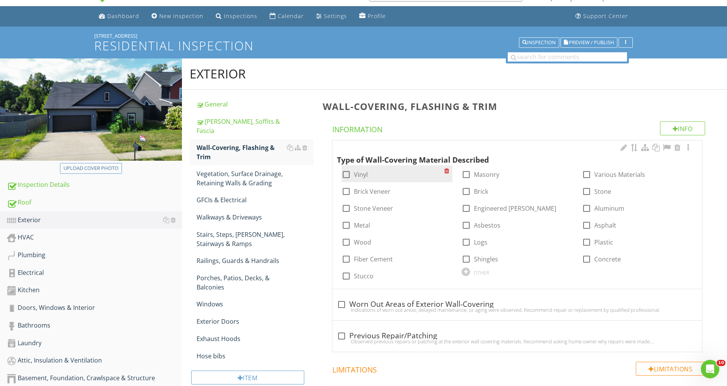
click at [346, 181] on div at bounding box center [346, 174] width 13 height 13
checkbox input "true"
click at [353, 198] on div at bounding box center [346, 191] width 13 height 13
click at [349, 198] on div at bounding box center [346, 191] width 13 height 13
checkbox input "false"
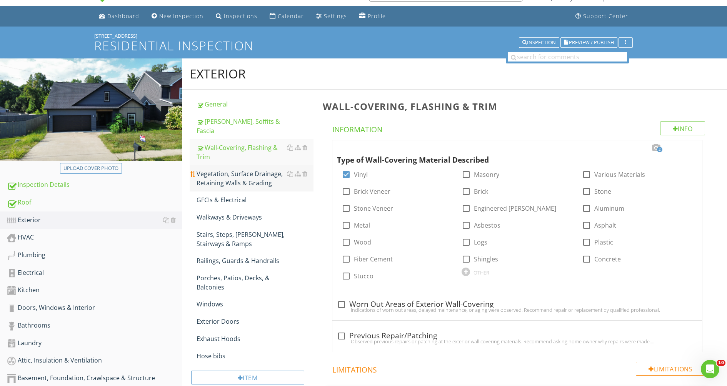
click at [235, 180] on div "Vegetation, Surface Drainage, Retaining Walls & Grading" at bounding box center [255, 178] width 117 height 18
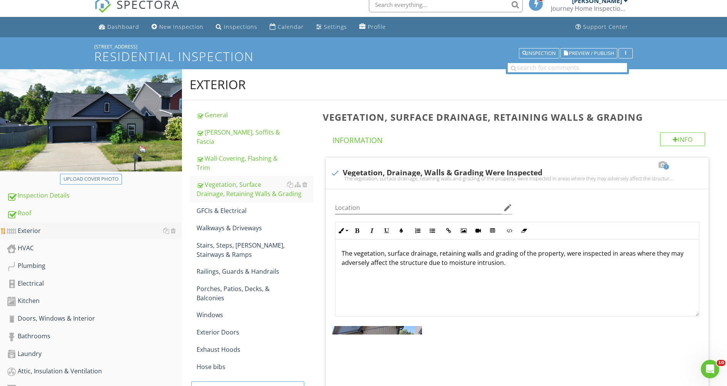
scroll to position [46, 0]
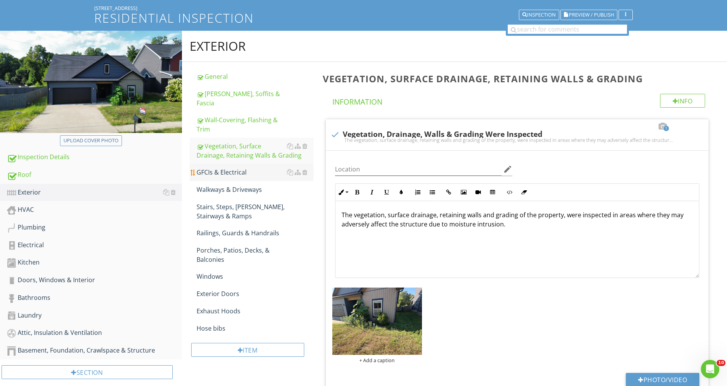
click at [237, 175] on div "GFCIs & Electrical" at bounding box center [255, 172] width 117 height 9
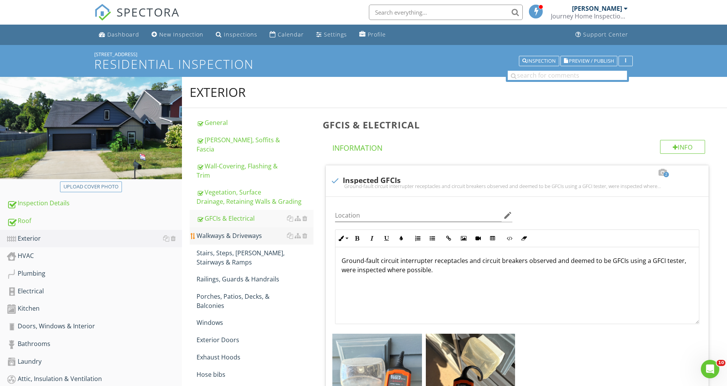
click at [221, 240] on div "Walkways & Driveways" at bounding box center [255, 235] width 117 height 9
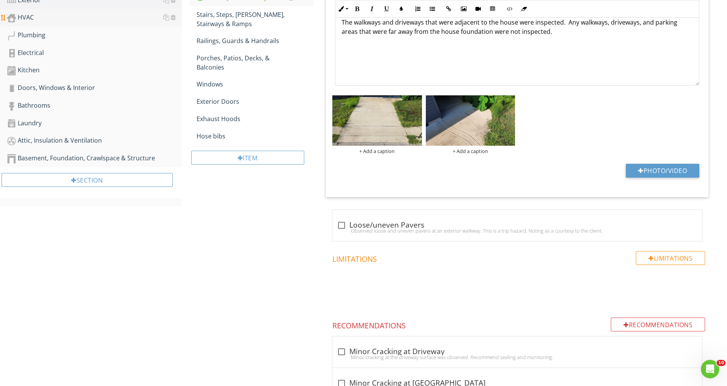
scroll to position [453, 0]
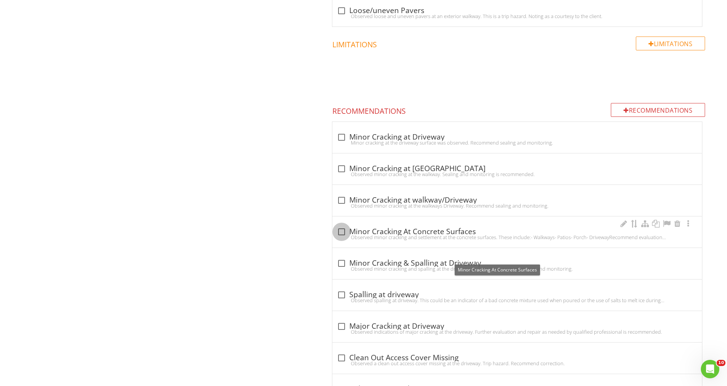
click at [340, 239] on div at bounding box center [341, 231] width 13 height 13
checkbox input "true"
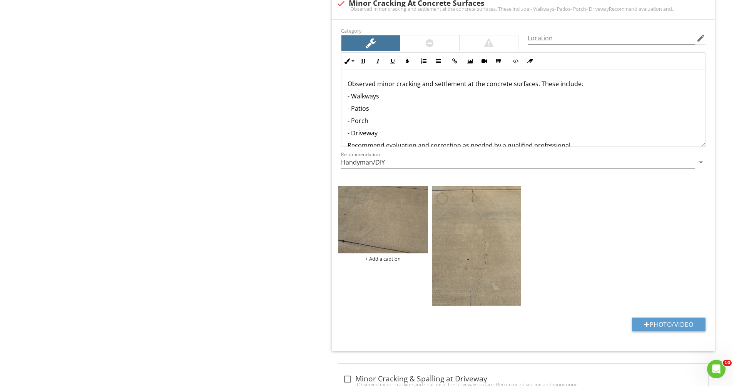
scroll to position [743, 0]
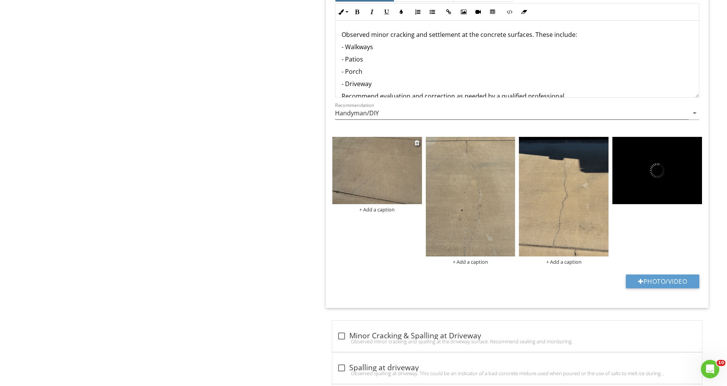
click at [384, 204] on img at bounding box center [377, 170] width 90 height 67
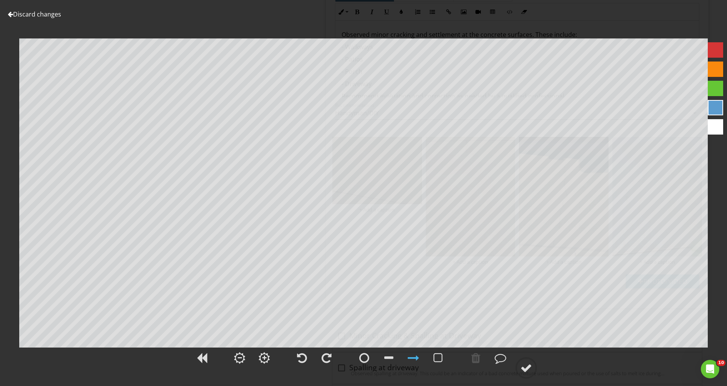
click at [711, 45] on div at bounding box center [715, 49] width 15 height 15
click at [527, 365] on div at bounding box center [527, 368] width 12 height 12
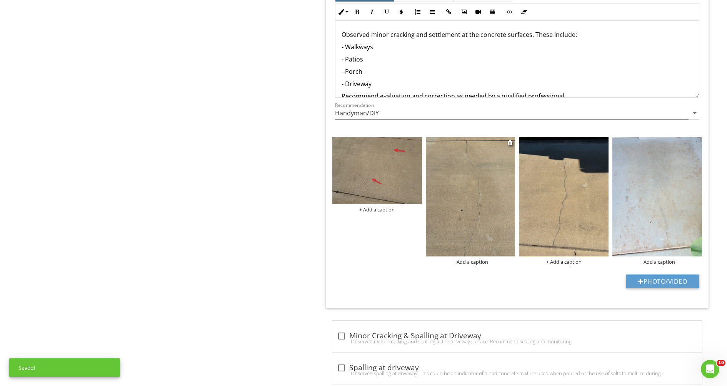
click at [491, 246] on img at bounding box center [471, 196] width 90 height 119
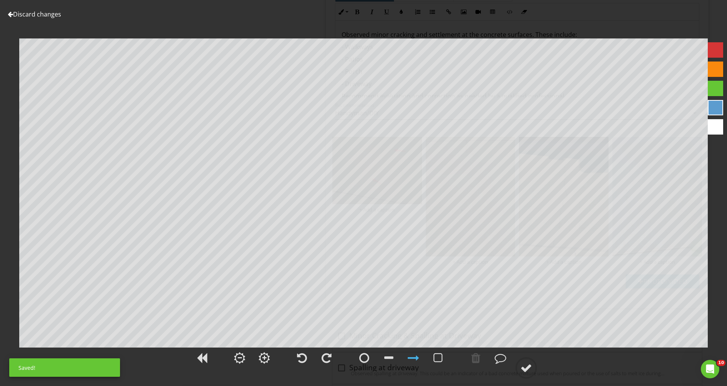
click at [720, 46] on div at bounding box center [715, 49] width 15 height 15
click at [529, 370] on div at bounding box center [527, 368] width 12 height 12
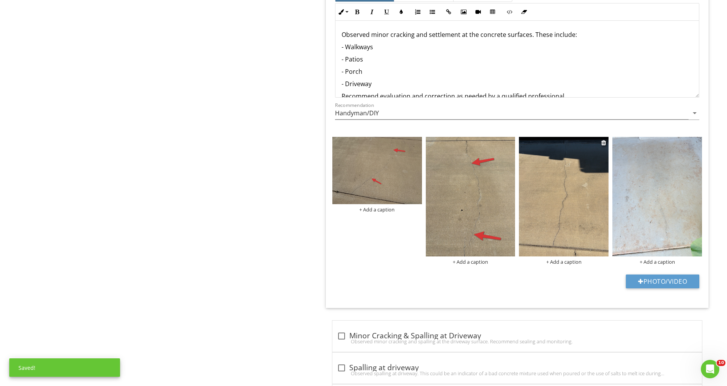
click at [581, 215] on img at bounding box center [564, 196] width 90 height 119
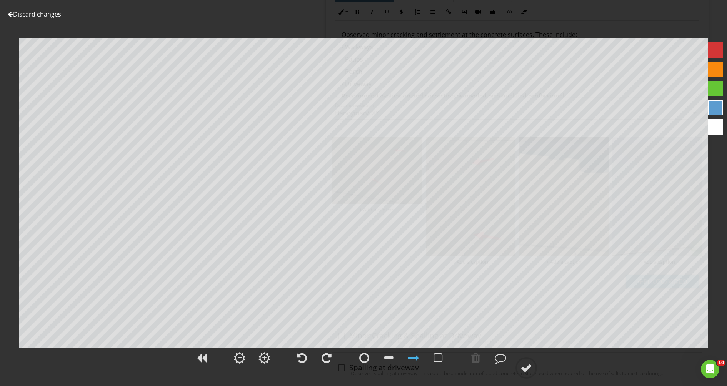
click at [718, 51] on div at bounding box center [715, 49] width 15 height 15
click at [526, 369] on div at bounding box center [527, 368] width 12 height 12
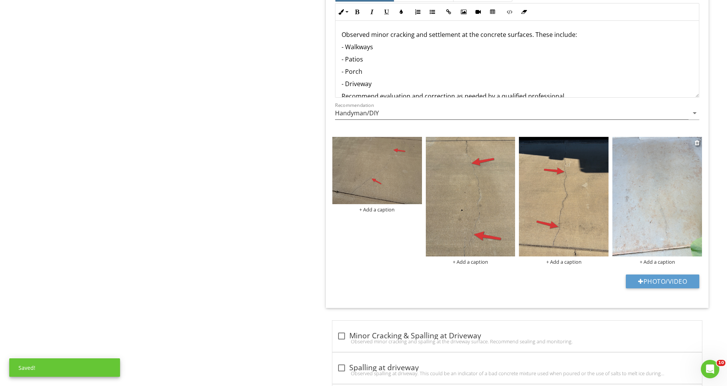
click at [682, 224] on img at bounding box center [658, 196] width 90 height 119
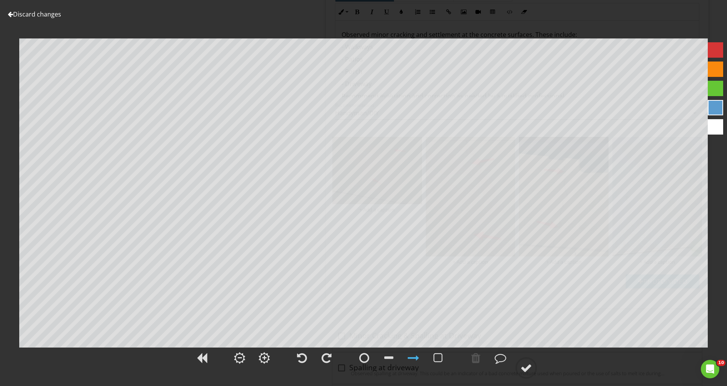
click at [718, 46] on div at bounding box center [715, 49] width 15 height 15
click at [527, 366] on div at bounding box center [527, 368] width 12 height 12
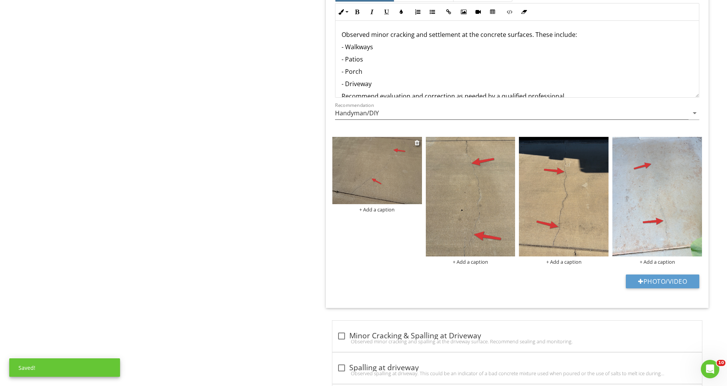
click at [376, 213] on div "+ Add a caption" at bounding box center [377, 210] width 90 height 6
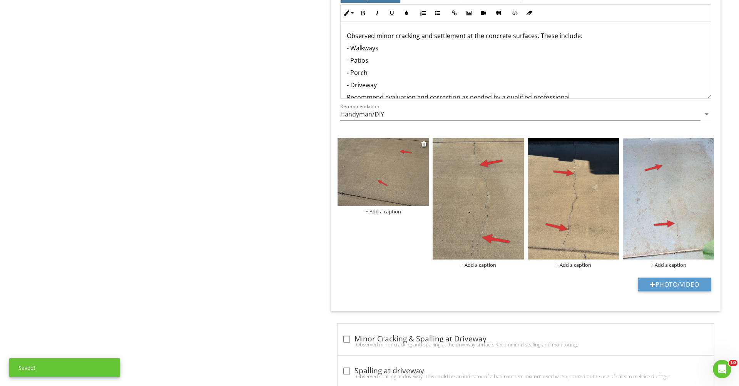
scroll to position [0, 0]
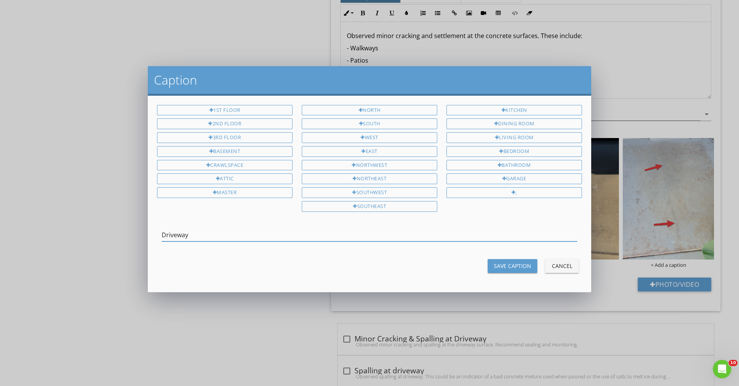
drag, startPoint x: 162, startPoint y: 263, endPoint x: 211, endPoint y: 265, distance: 48.5
click at [211, 242] on input "Driveway" at bounding box center [370, 235] width 416 height 13
type input "Driveway"
click at [506, 270] on div "Save Caption" at bounding box center [512, 266] width 37 height 8
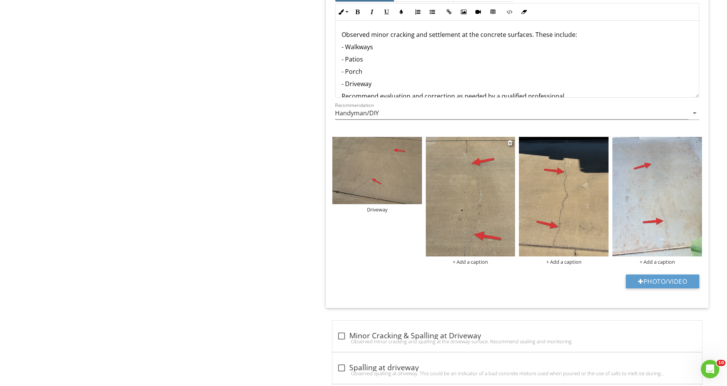
click at [455, 265] on div "+ Add a caption" at bounding box center [471, 262] width 90 height 6
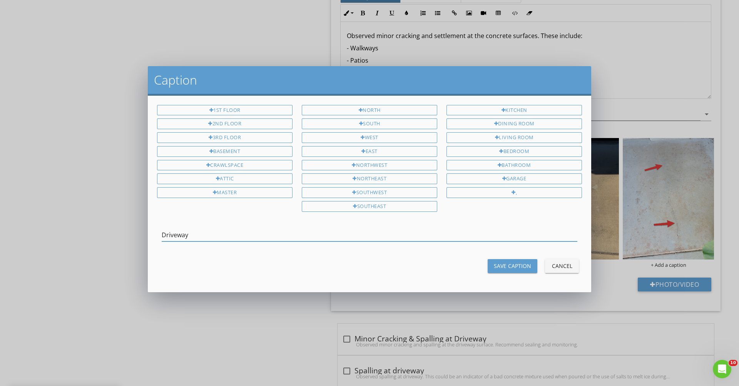
type input "Driveway"
click at [510, 270] on div "Save Caption" at bounding box center [512, 266] width 37 height 8
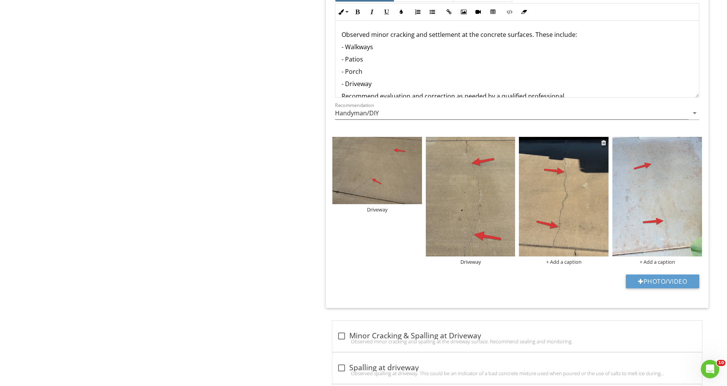
click at [549, 265] on div "+ Add a caption" at bounding box center [564, 262] width 90 height 6
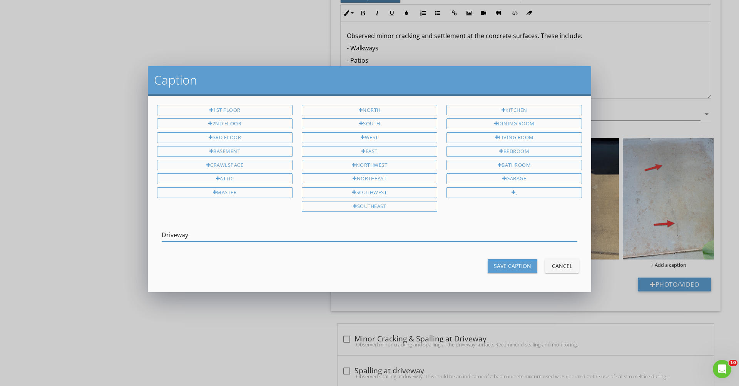
type input "Driveway"
click at [514, 270] on div "Save Caption" at bounding box center [512, 266] width 37 height 8
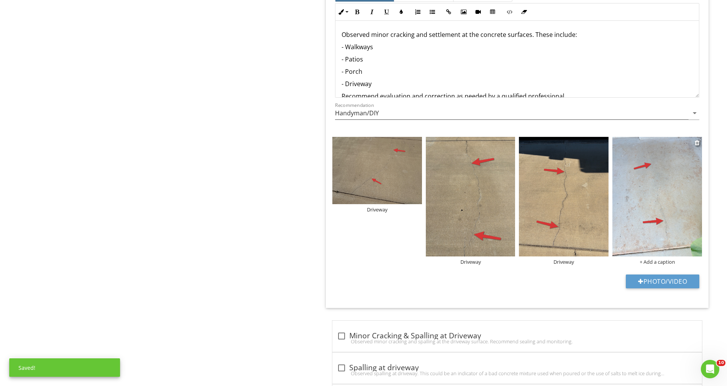
click at [647, 265] on div "+ Add a caption" at bounding box center [658, 262] width 90 height 6
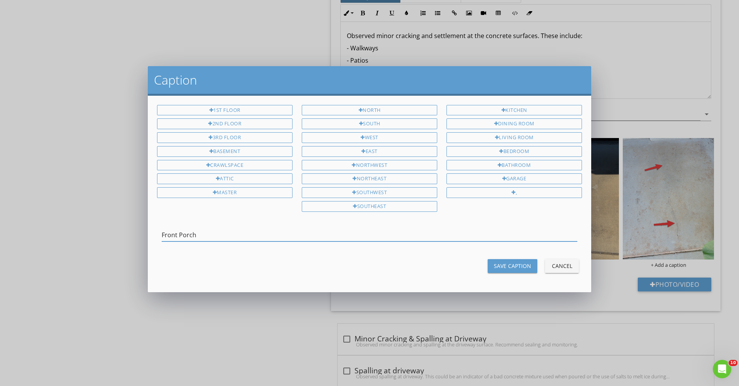
type input "Front Porch"
click at [520, 270] on div "Save Caption" at bounding box center [512, 266] width 37 height 8
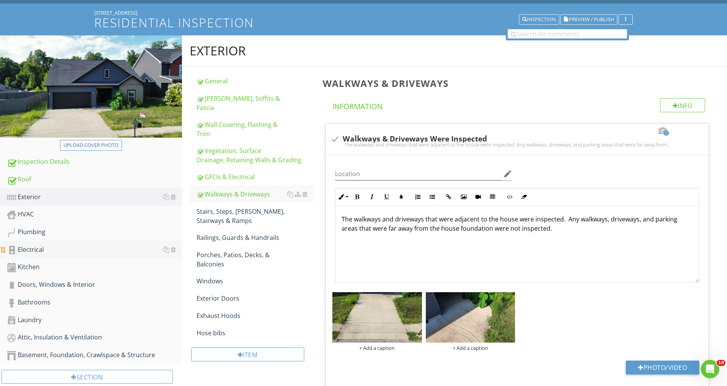
scroll to position [69, 0]
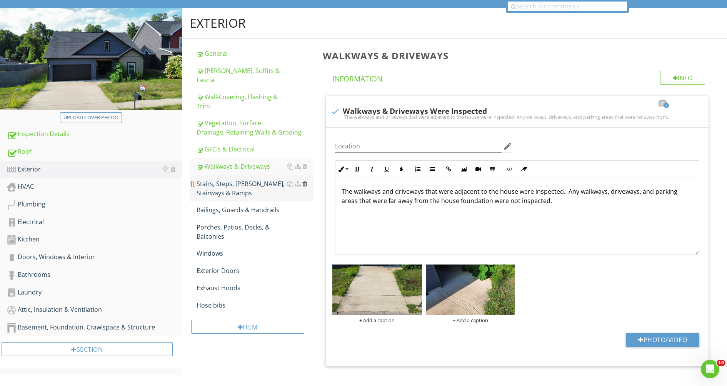
click at [302, 187] on div at bounding box center [304, 184] width 5 height 6
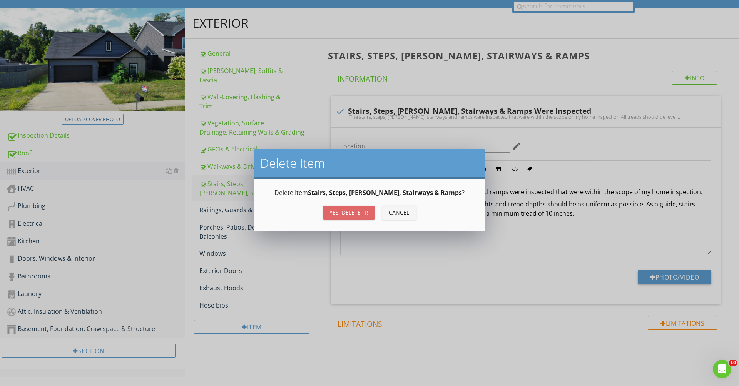
click at [355, 217] on div "Yes, Delete it!" at bounding box center [348, 213] width 39 height 8
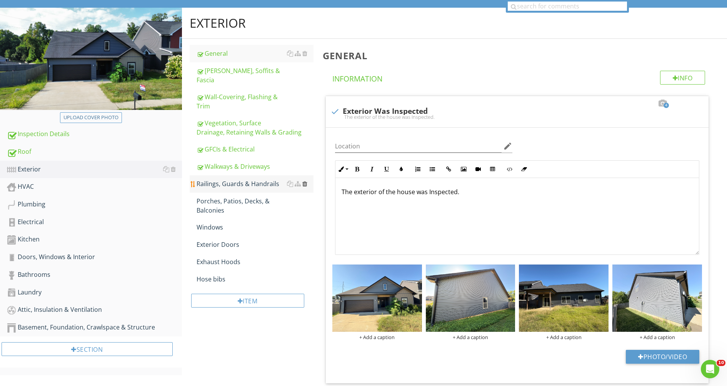
click at [302, 187] on div at bounding box center [304, 184] width 5 height 6
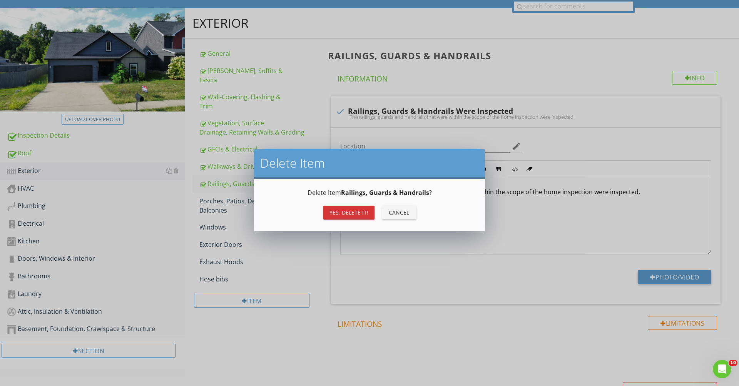
click at [330, 217] on div "Yes, Delete it!" at bounding box center [348, 213] width 39 height 8
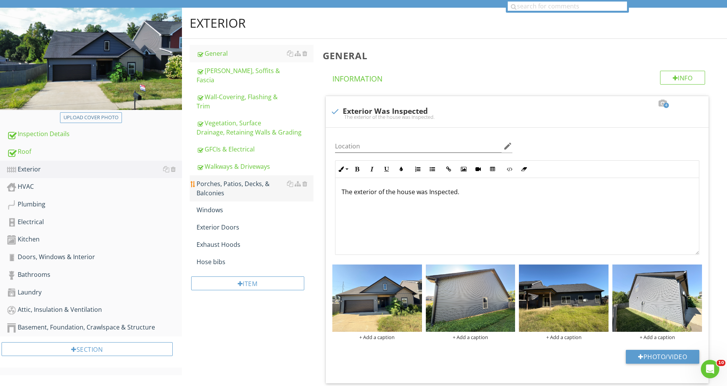
click at [229, 187] on div "Porches, Patios, Decks, & Balconies" at bounding box center [255, 188] width 117 height 18
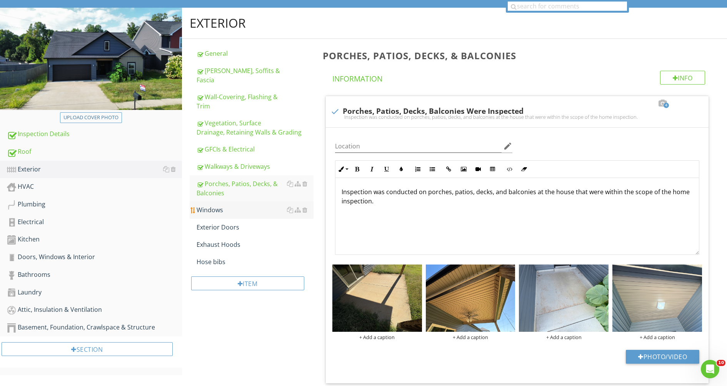
click at [215, 215] on div "Windows" at bounding box center [255, 209] width 117 height 9
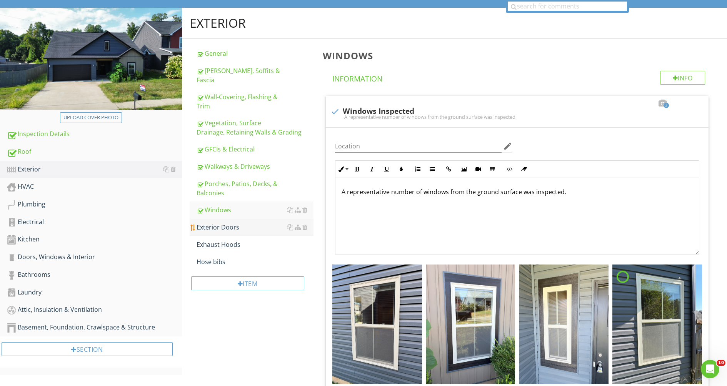
click at [215, 232] on div "Exterior Doors" at bounding box center [255, 227] width 117 height 9
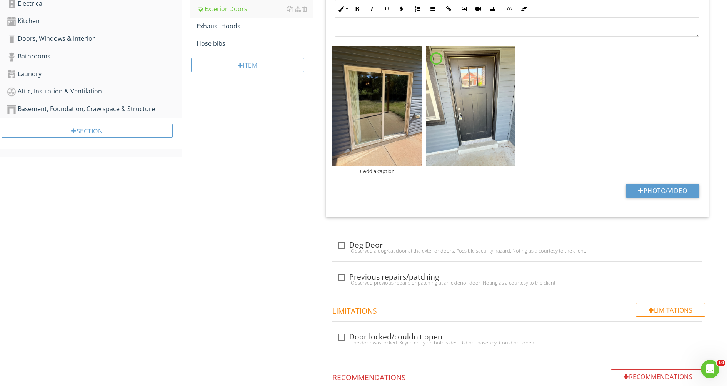
scroll to position [155, 0]
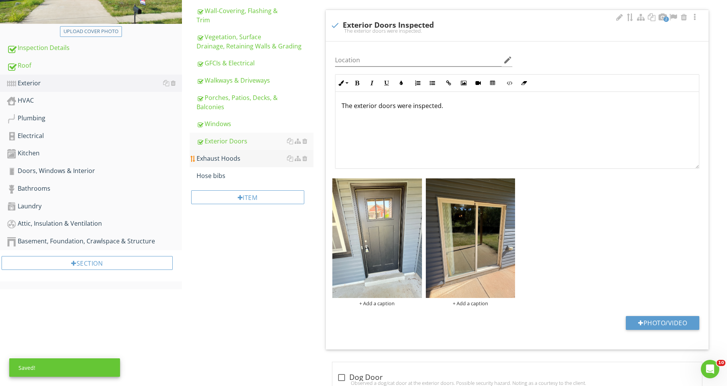
click at [211, 162] on div "Exhaust Hoods" at bounding box center [255, 158] width 117 height 9
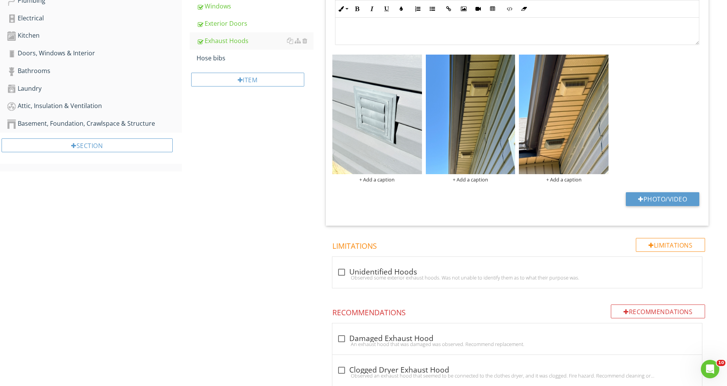
scroll to position [476, 0]
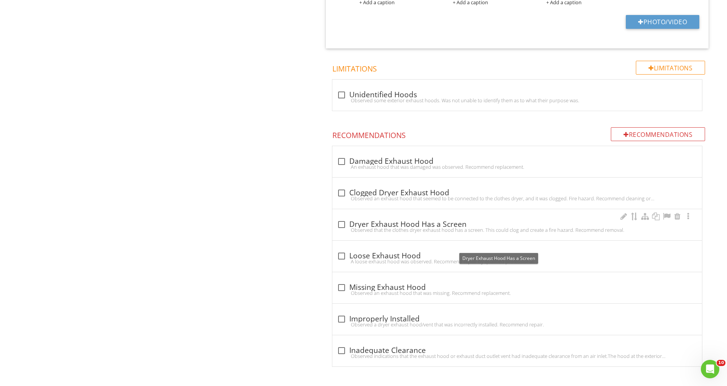
click at [341, 220] on div at bounding box center [341, 224] width 13 height 13
checkbox input "true"
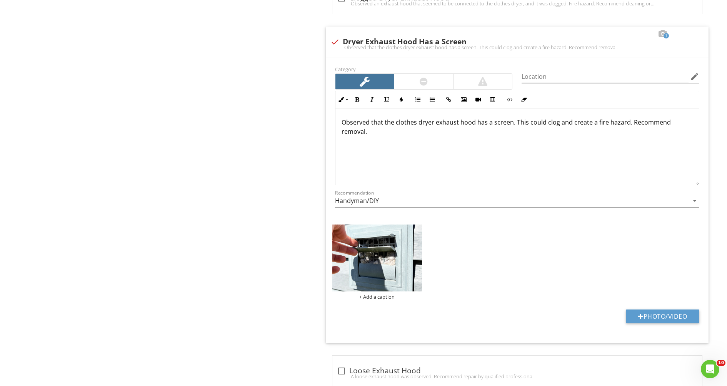
scroll to position [671, 0]
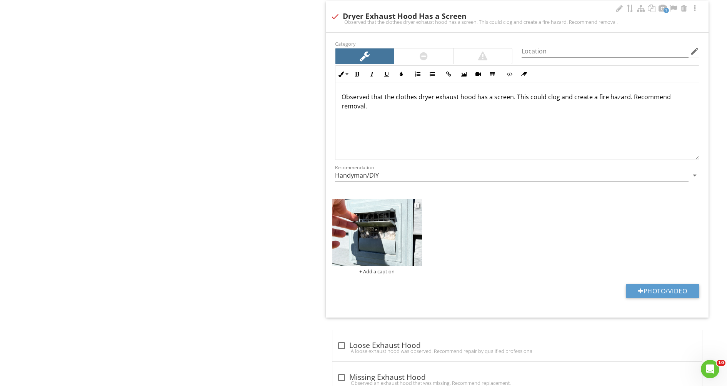
click at [378, 266] on img at bounding box center [377, 232] width 90 height 67
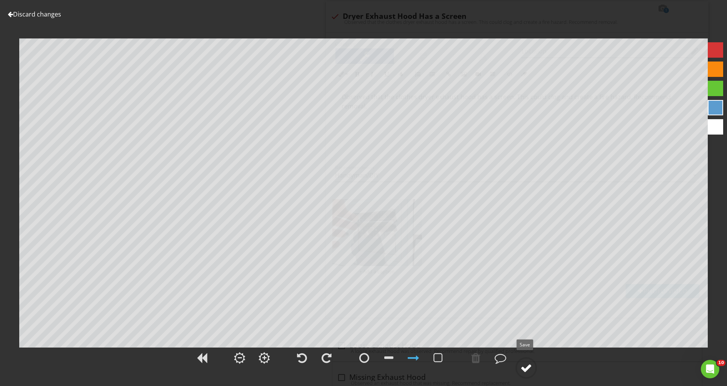
click at [528, 367] on div at bounding box center [527, 368] width 12 height 12
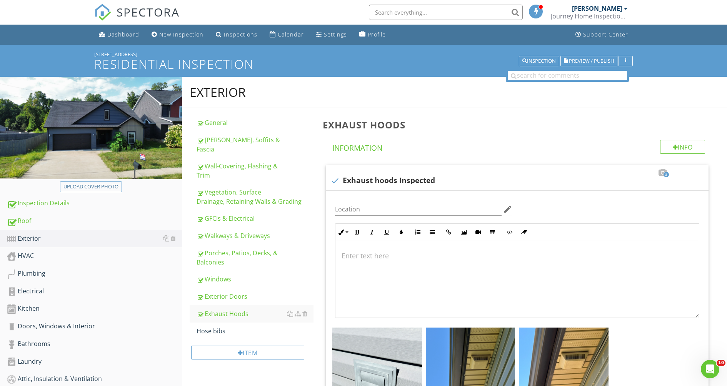
scroll to position [116, 0]
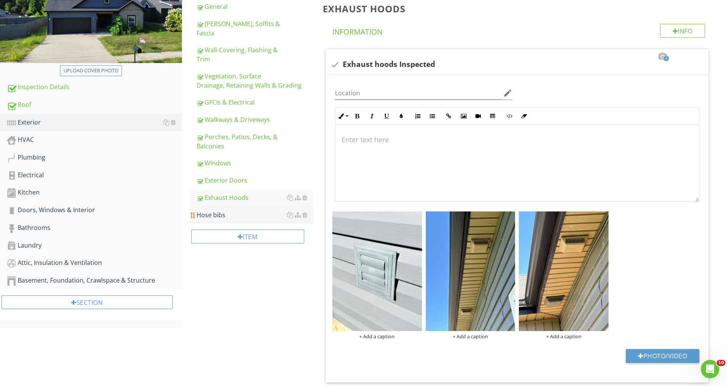
click at [225, 219] on div "Hose bibs" at bounding box center [255, 214] width 117 height 9
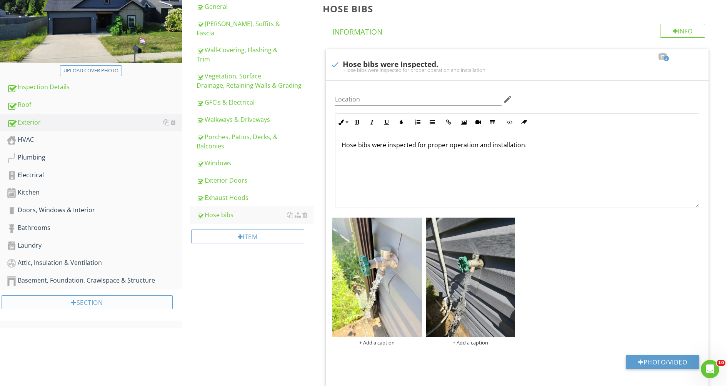
click at [91, 309] on div "Section" at bounding box center [87, 303] width 171 height 14
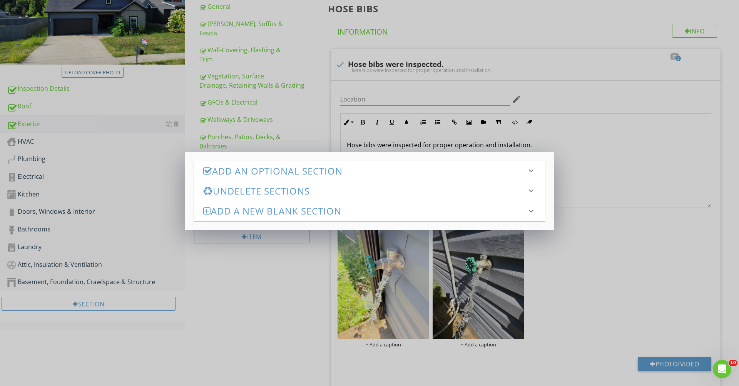
click at [453, 167] on h3 "Add an Optional Section" at bounding box center [364, 171] width 323 height 10
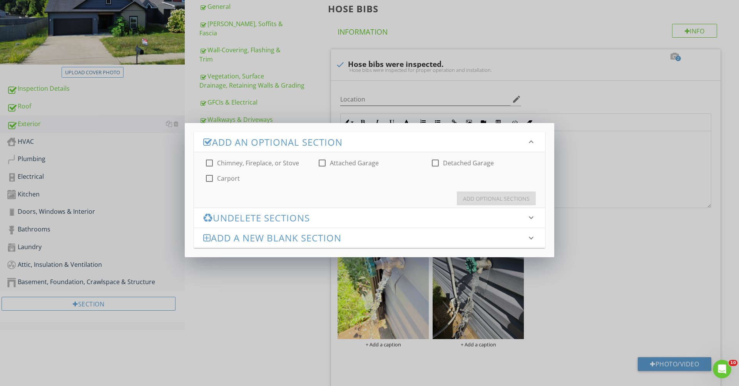
click at [210, 165] on div at bounding box center [209, 163] width 13 height 13
checkbox input "true"
click at [465, 203] on div "Add Optional Sections" at bounding box center [496, 199] width 67 height 8
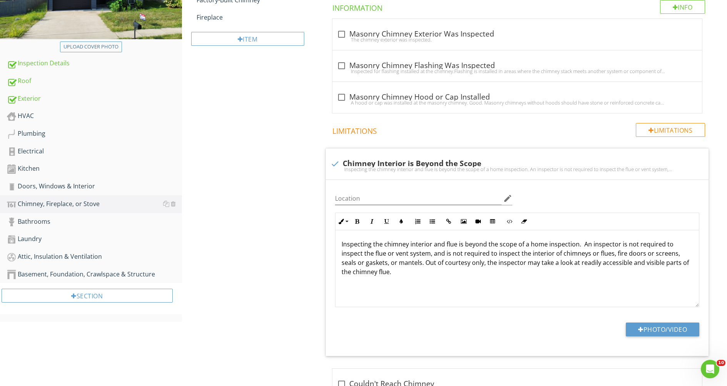
scroll to position [143, 0]
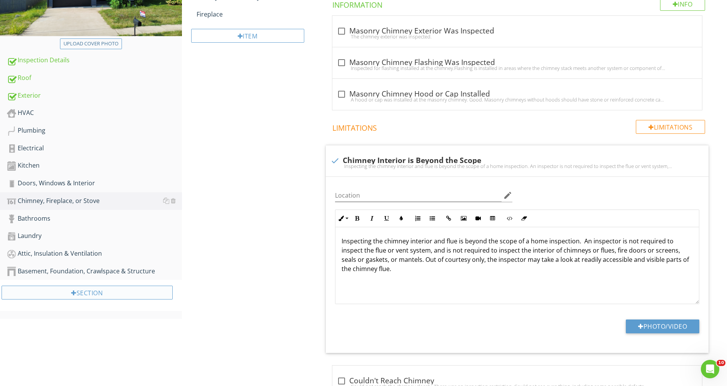
click at [93, 300] on div "Section" at bounding box center [87, 293] width 171 height 14
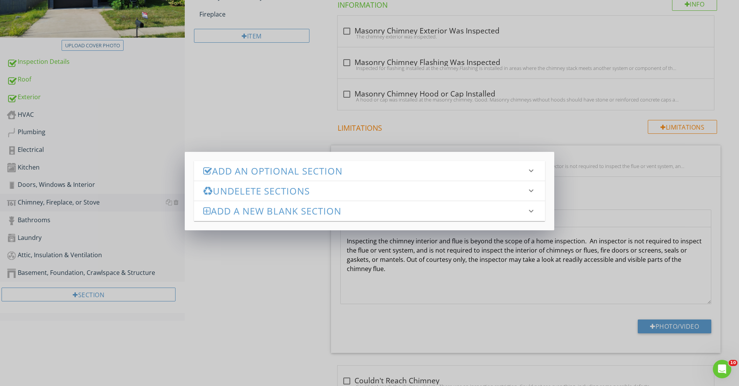
click at [407, 166] on h3 "Add an Optional Section" at bounding box center [364, 171] width 323 height 10
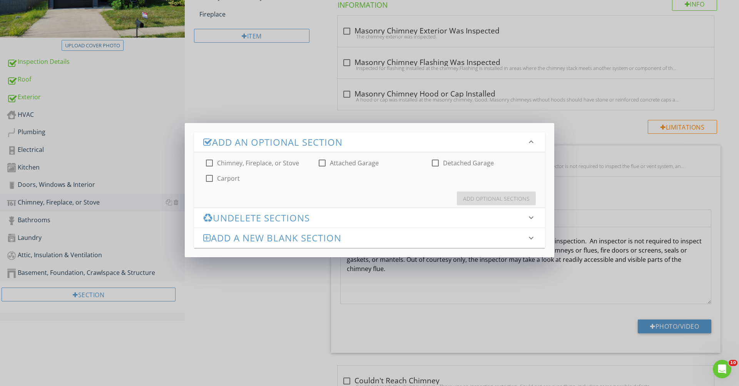
click at [325, 163] on div at bounding box center [322, 163] width 13 height 13
checkbox input "true"
click at [463, 202] on div "Add Optional Sections" at bounding box center [496, 199] width 67 height 8
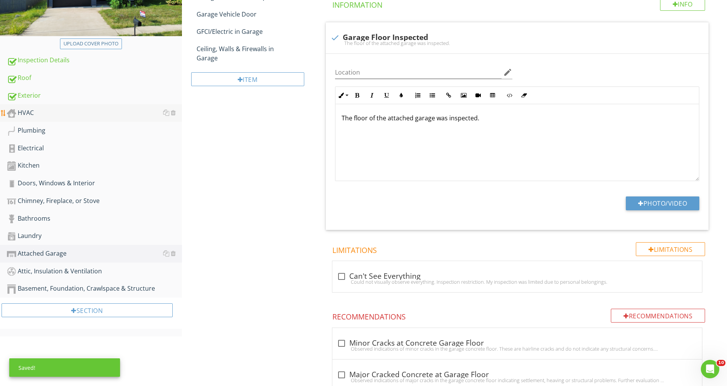
click at [25, 118] on div "HVAC" at bounding box center [94, 113] width 175 height 10
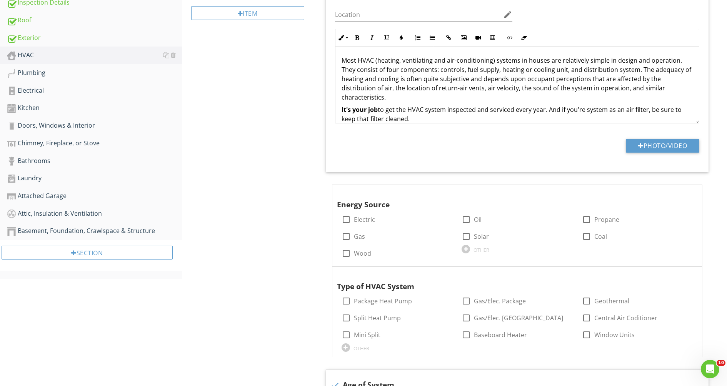
scroll to position [226, 0]
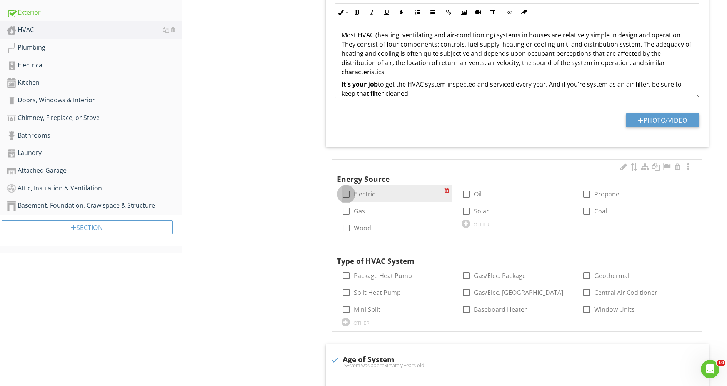
click at [349, 201] on div at bounding box center [346, 194] width 13 height 13
checkbox input "true"
